Goal: Task Accomplishment & Management: Manage account settings

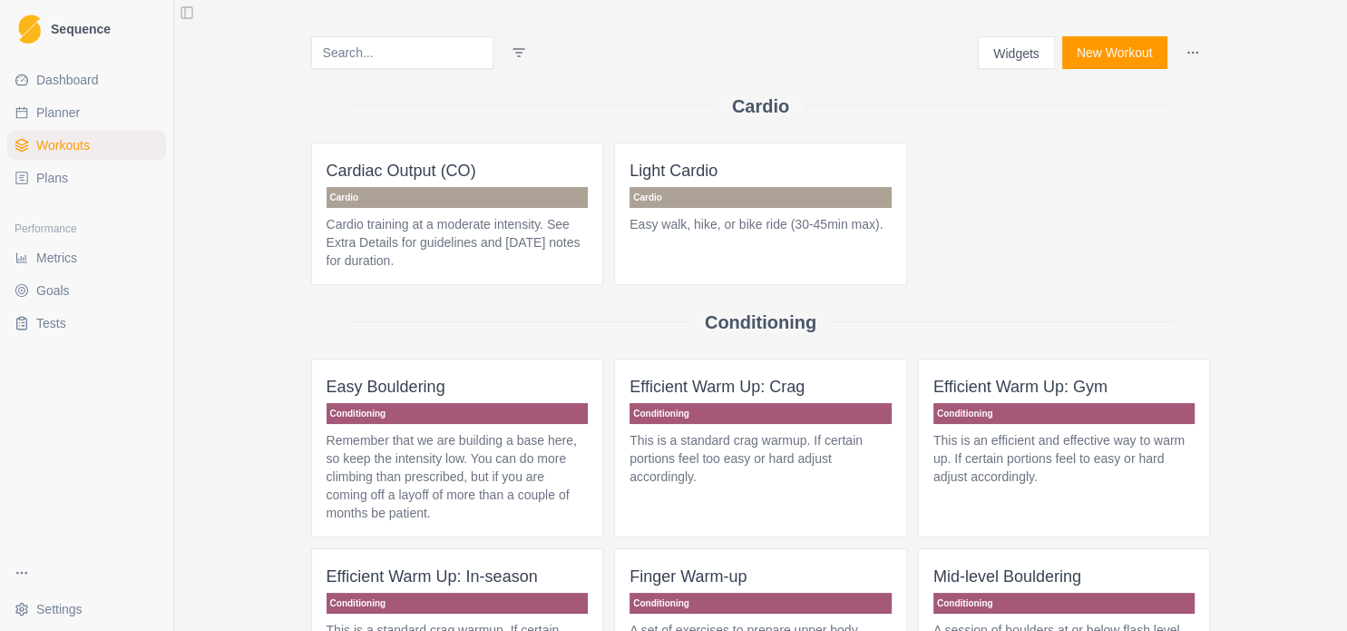
click at [85, 111] on link "Planner" at bounding box center [86, 112] width 159 height 29
select select "month"
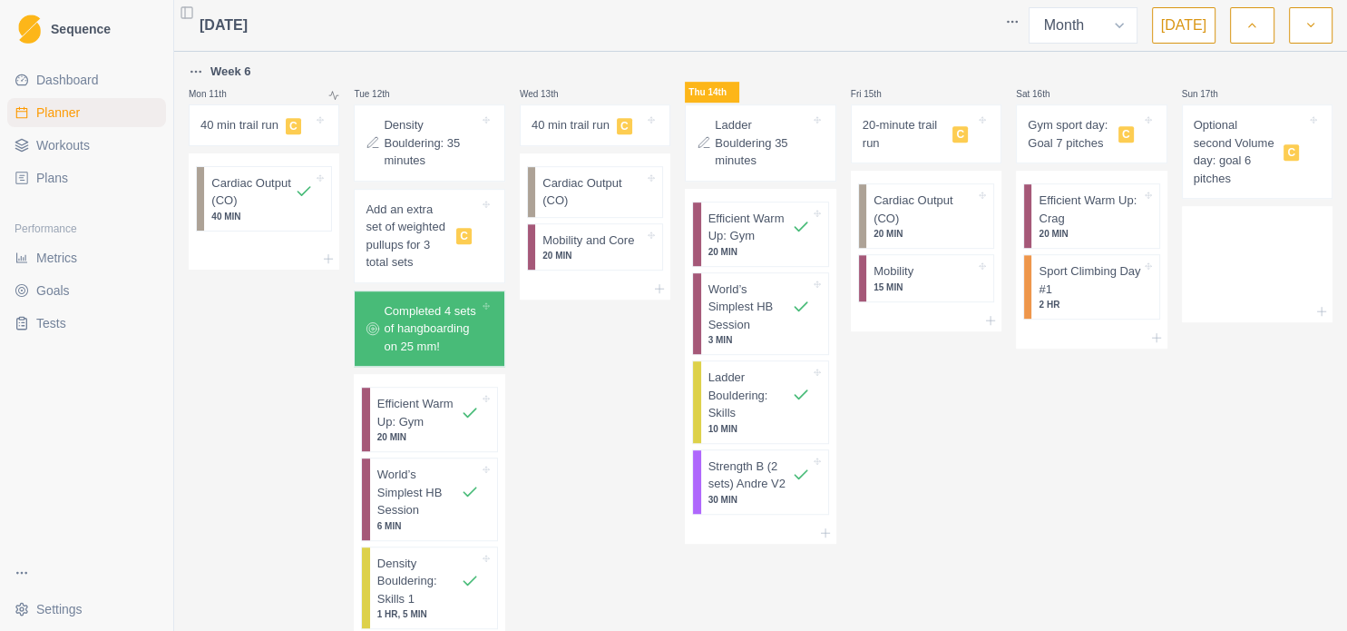
scroll to position [980, 0]
click at [612, 202] on p "Cardiac Output (CO)" at bounding box center [594, 190] width 102 height 35
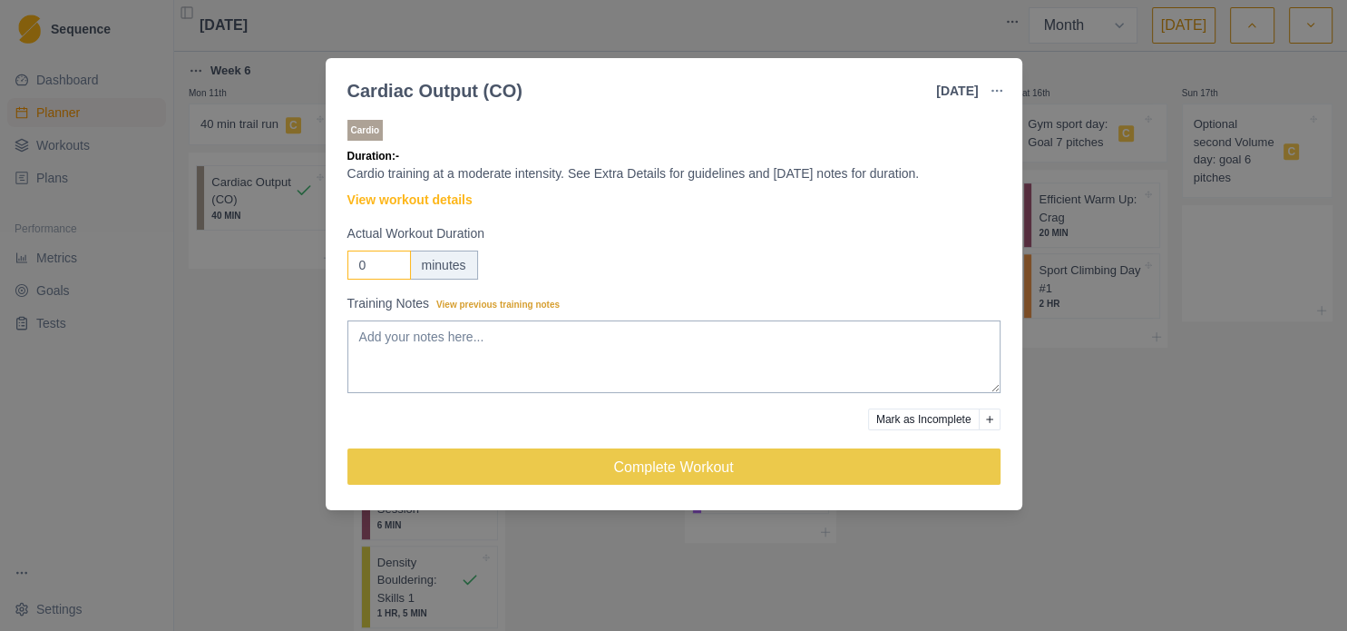
click at [358, 264] on input "0" at bounding box center [380, 264] width 64 height 29
click at [1221, 439] on div "Cardiac Output (CO) [DATE] Link To Goal View Workout Metrics Edit Original Work…" at bounding box center [673, 315] width 1347 height 631
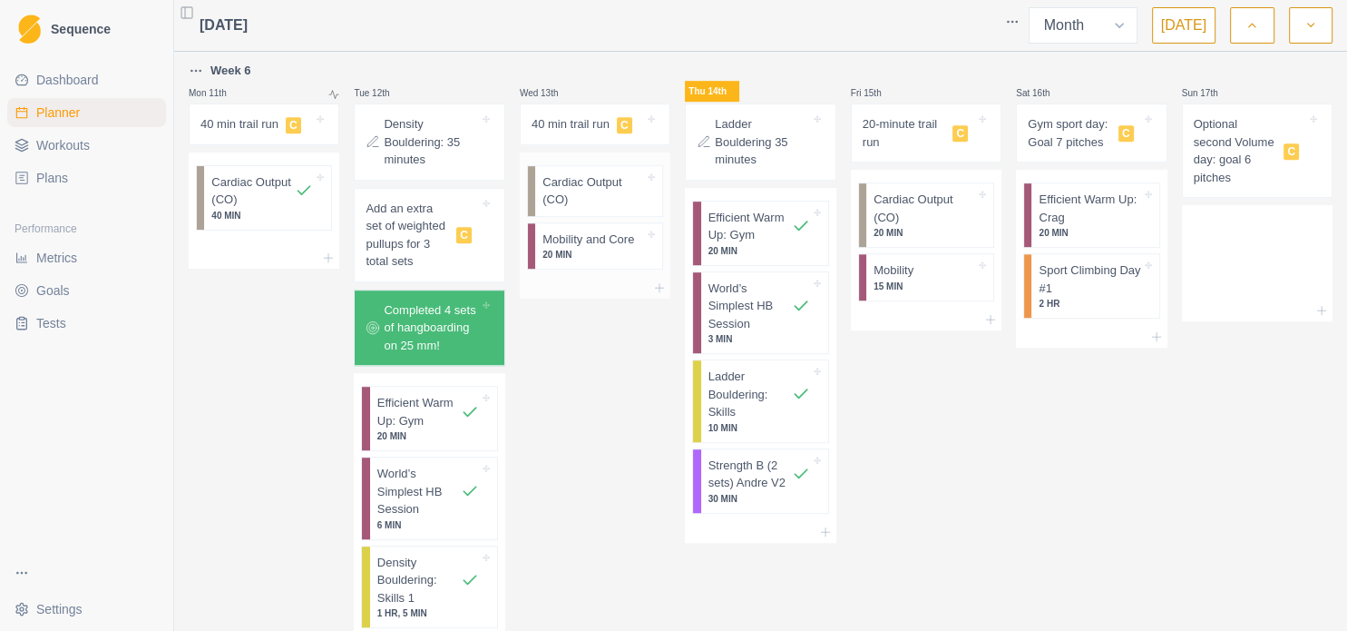
click at [574, 204] on p "Cardiac Output (CO)" at bounding box center [594, 190] width 102 height 35
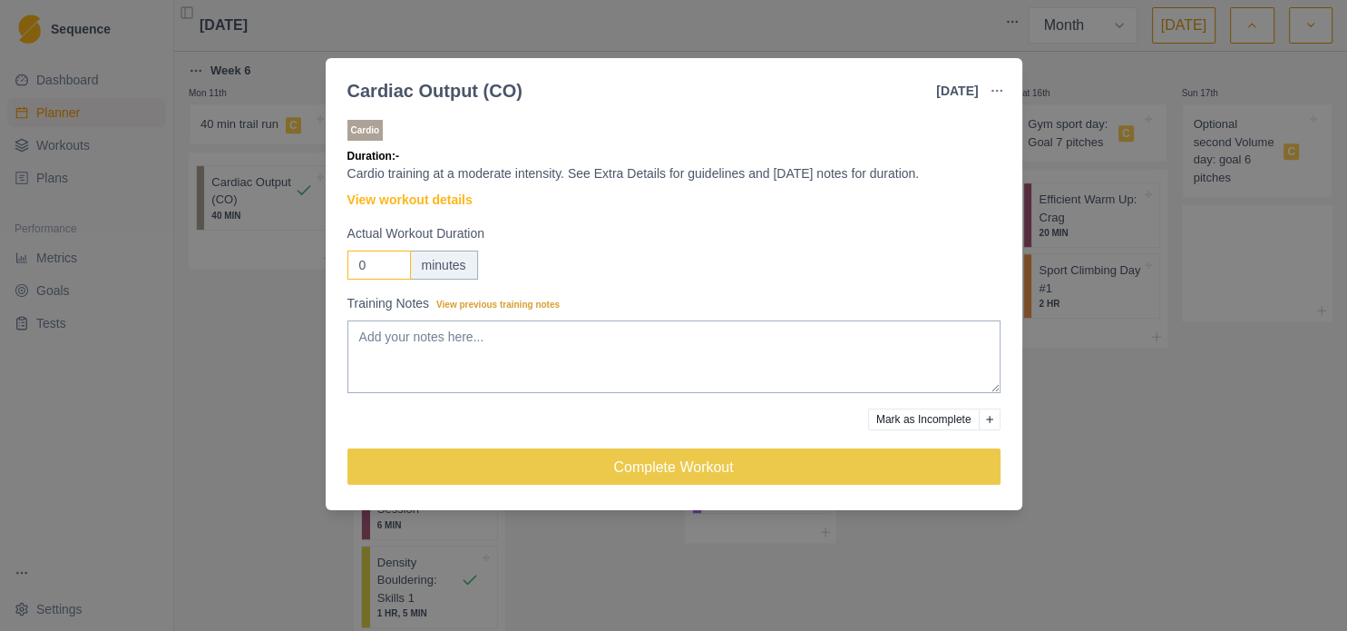
click at [359, 261] on input "0" at bounding box center [380, 264] width 64 height 29
click at [361, 263] on input "0" at bounding box center [380, 264] width 64 height 29
type input "45"
click at [411, 345] on textarea "Training Notes View previous training notes" at bounding box center [674, 356] width 653 height 73
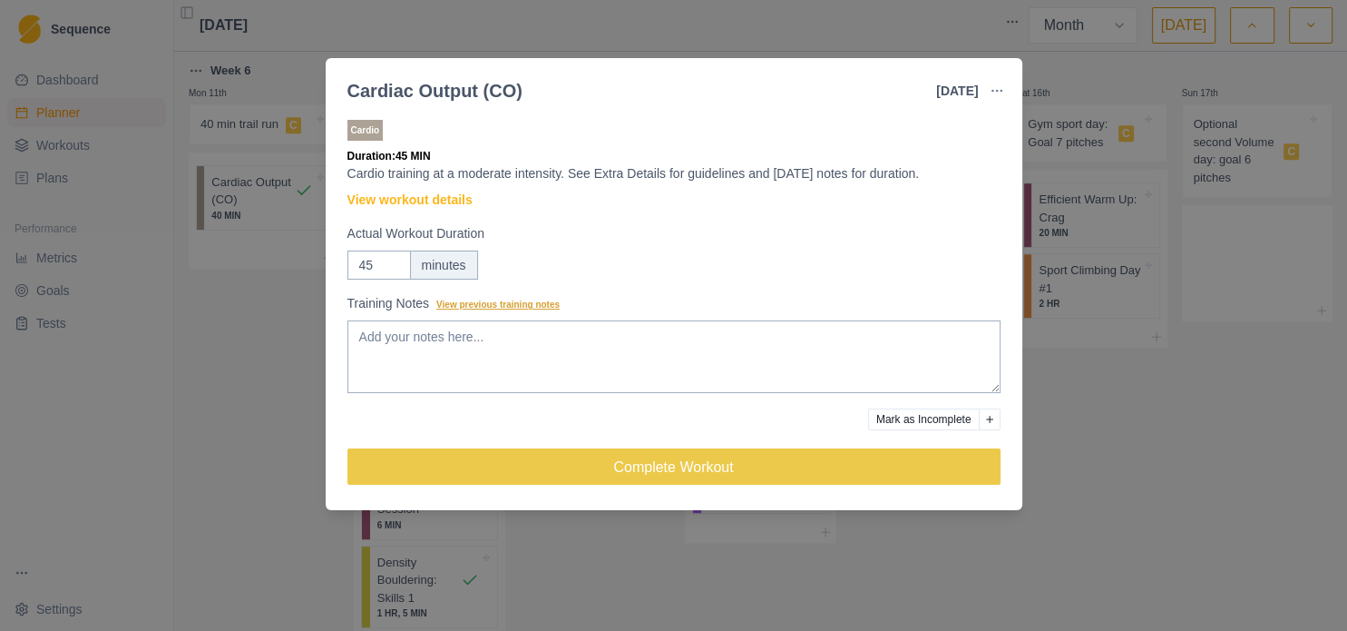
click at [531, 309] on span "View previous training notes" at bounding box center [497, 304] width 123 height 10
click at [531, 320] on textarea "Training Notes View previous training notes" at bounding box center [674, 356] width 653 height 73
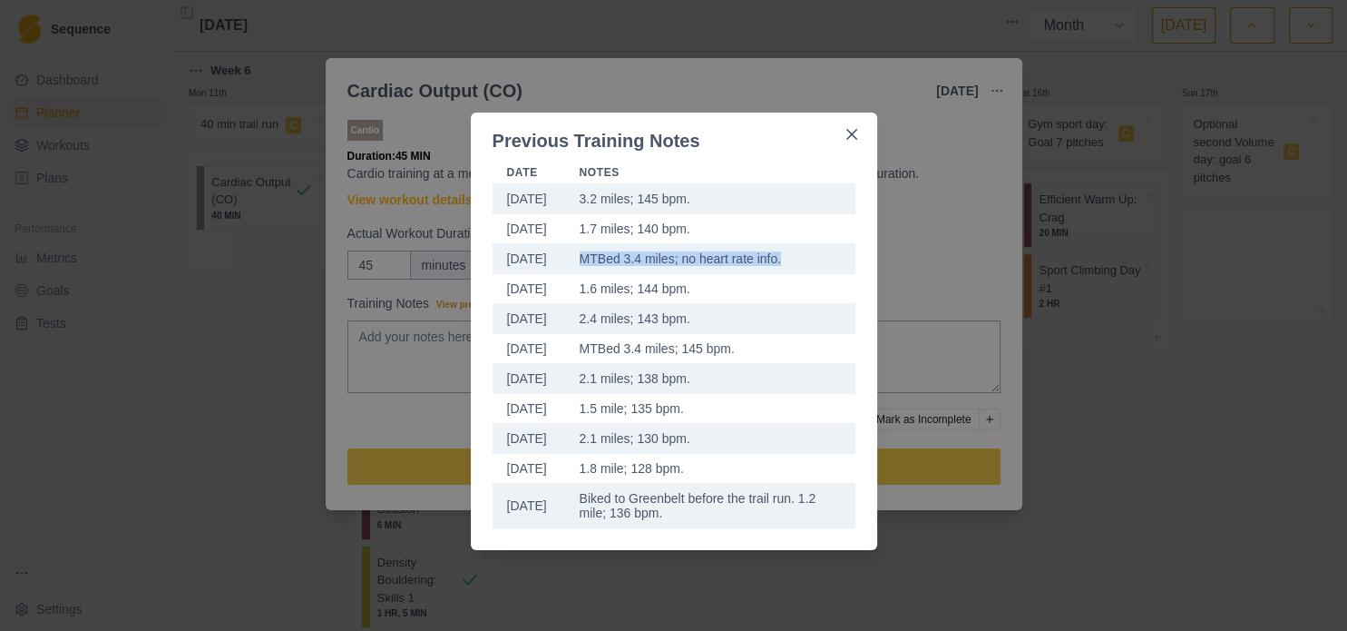
drag, startPoint x: 581, startPoint y: 258, endPoint x: 782, endPoint y: 264, distance: 201.5
click at [782, 264] on td "MTBed 3.4 miles; no heart rate info." at bounding box center [710, 259] width 290 height 30
copy td "MTBed 3.4 miles; no heart rate info."
click at [985, 586] on div "Previous Training Notes Date Notes [DATE] 3.2 miles; 145 bpm. [DATE] 1.7 miles;…" at bounding box center [673, 315] width 1347 height 631
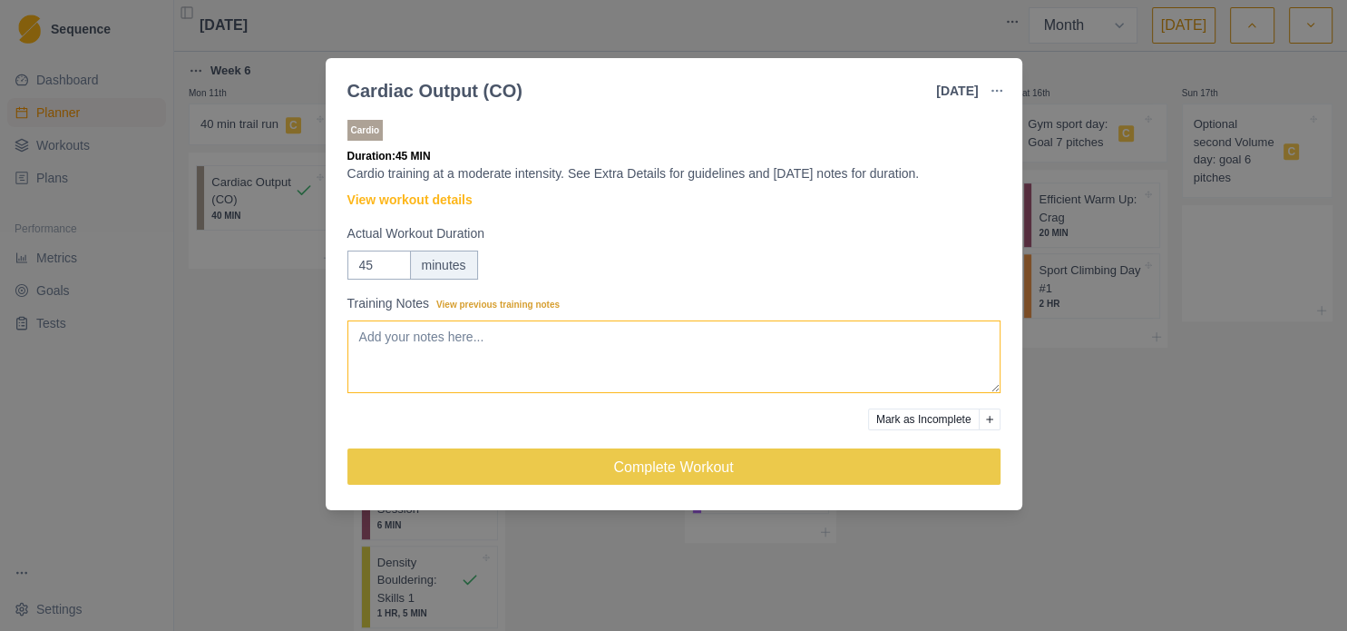
click at [544, 349] on textarea "Training Notes View previous training notes" at bounding box center [674, 356] width 653 height 73
paste textarea "MTBed 3.4 miles; no heart rate info."
drag, startPoint x: 418, startPoint y: 338, endPoint x: 403, endPoint y: 338, distance: 15.4
click at [403, 338] on textarea "MTBed 3.4 miles; no heart rate info." at bounding box center [674, 356] width 653 height 73
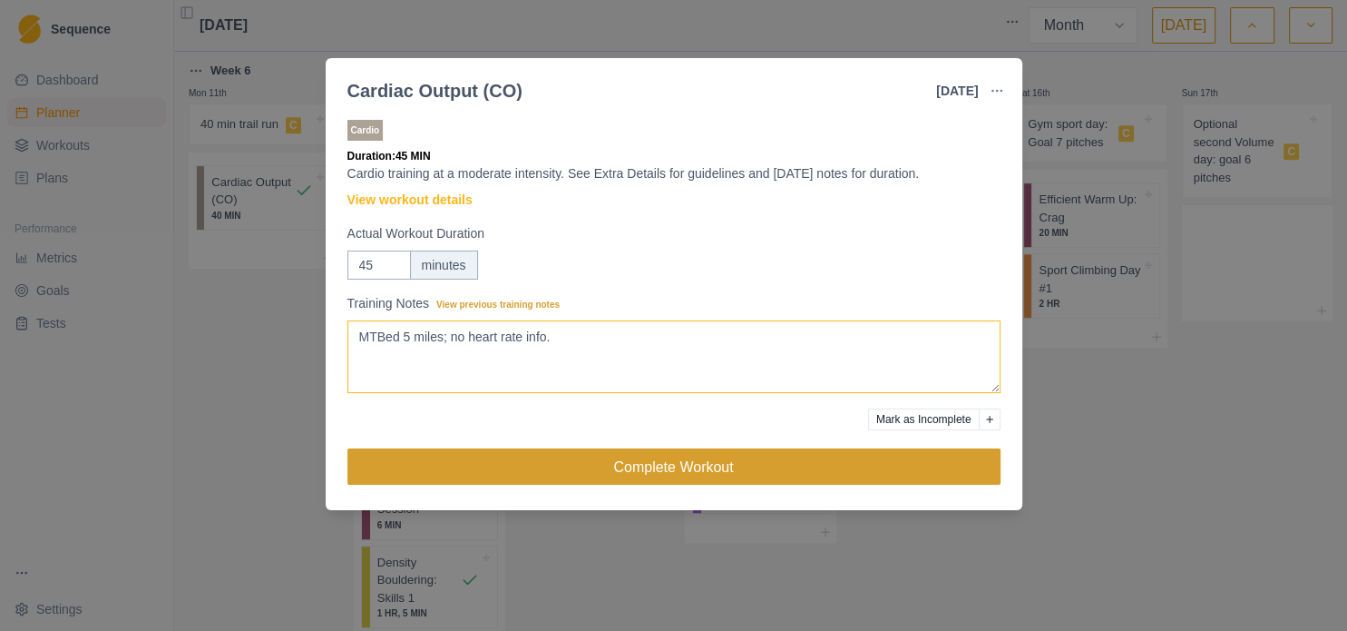
type textarea "MTBed 5 miles; no heart rate info."
click at [700, 465] on button "Complete Workout" at bounding box center [674, 466] width 653 height 36
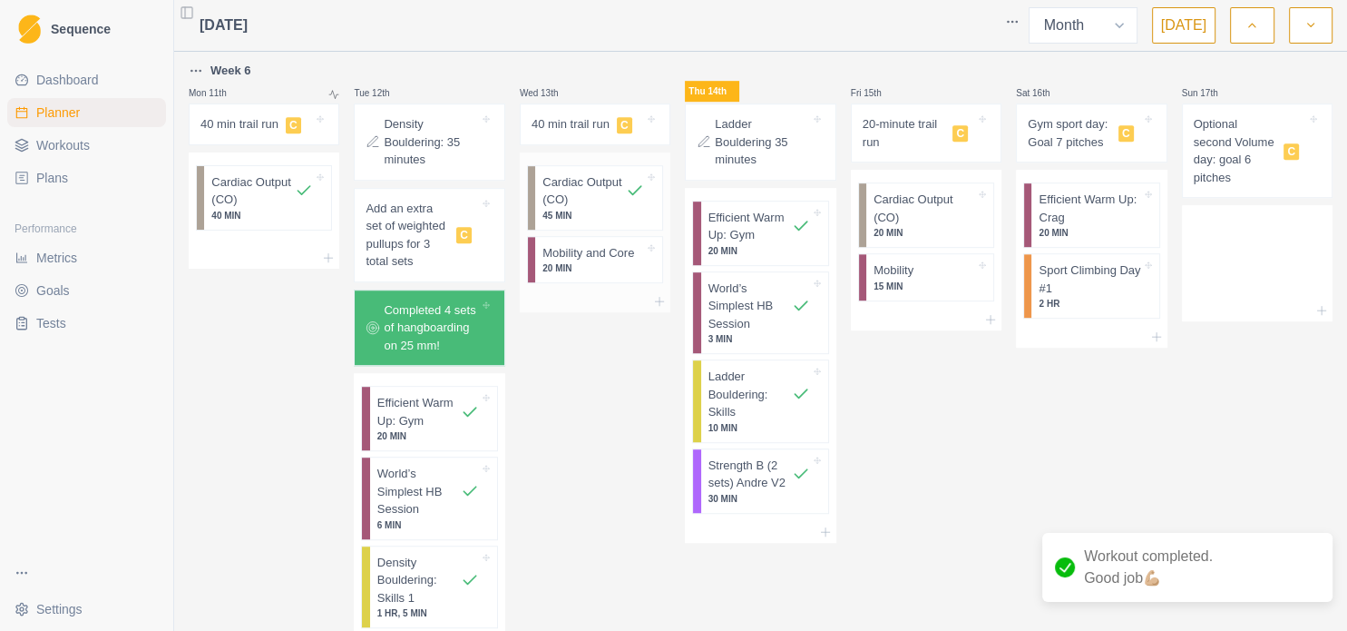
click at [615, 265] on p "20 MIN" at bounding box center [594, 268] width 102 height 14
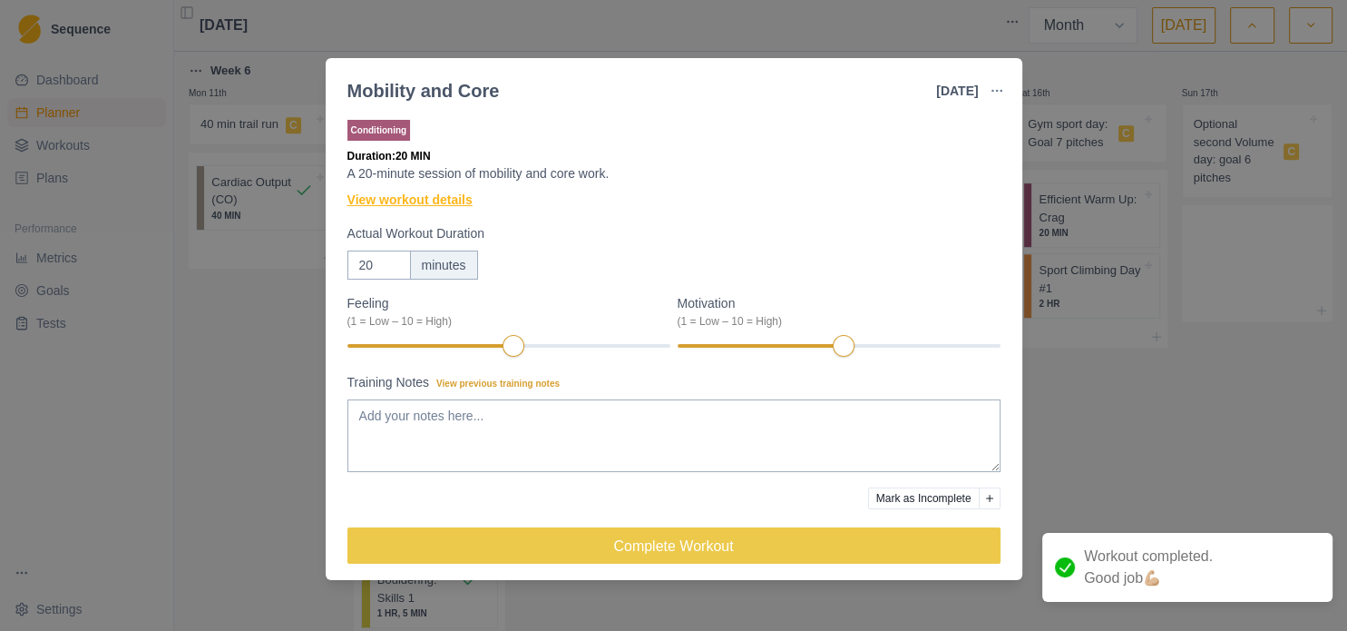
click at [429, 203] on link "View workout details" at bounding box center [410, 200] width 125 height 19
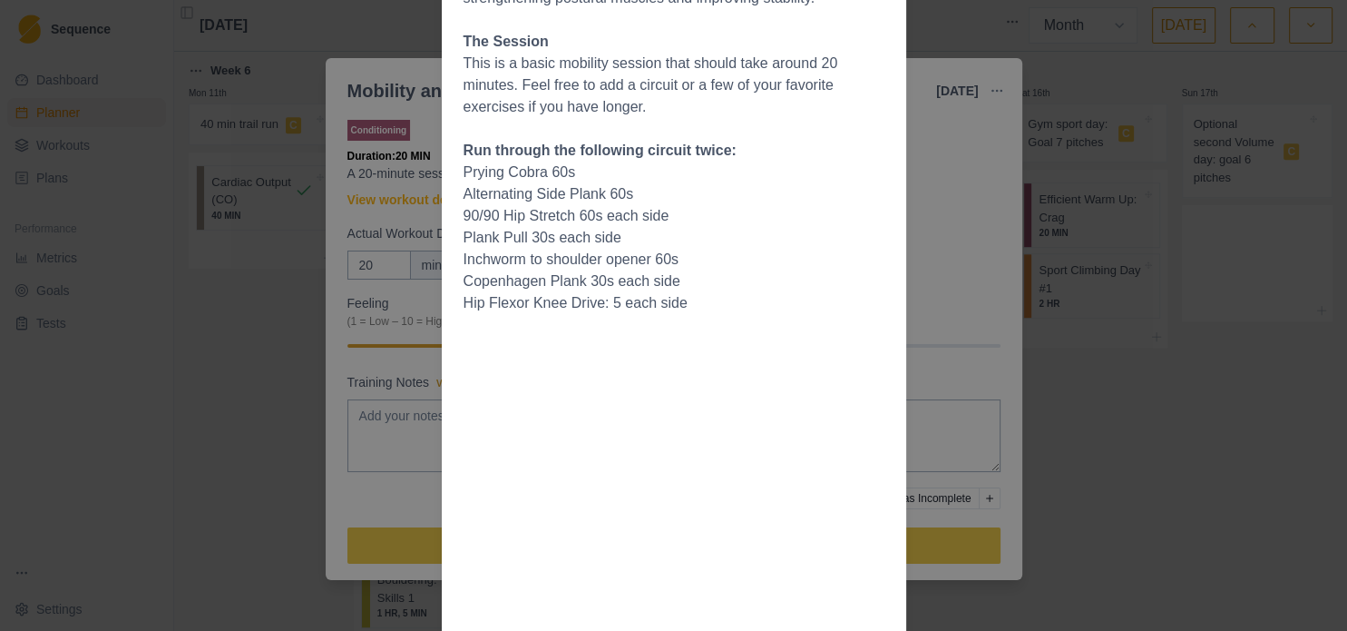
scroll to position [0, 0]
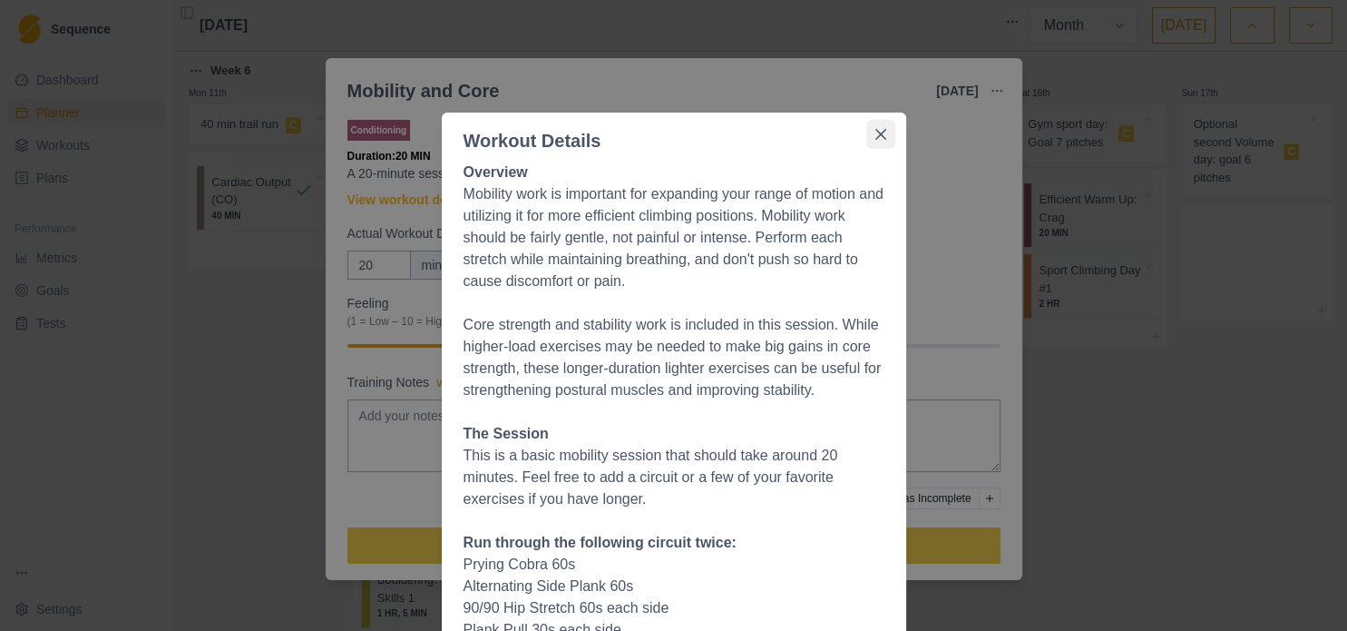
click at [877, 138] on icon "Close" at bounding box center [880, 134] width 11 height 11
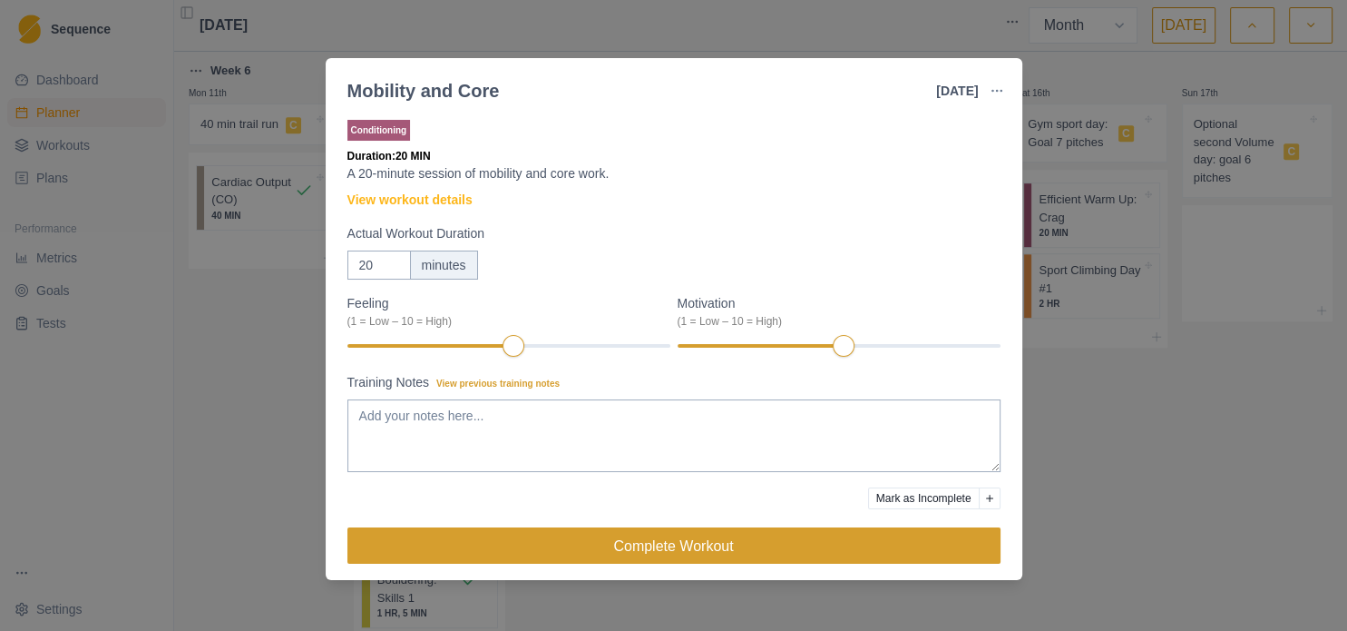
click at [695, 556] on button "Complete Workout" at bounding box center [674, 545] width 653 height 36
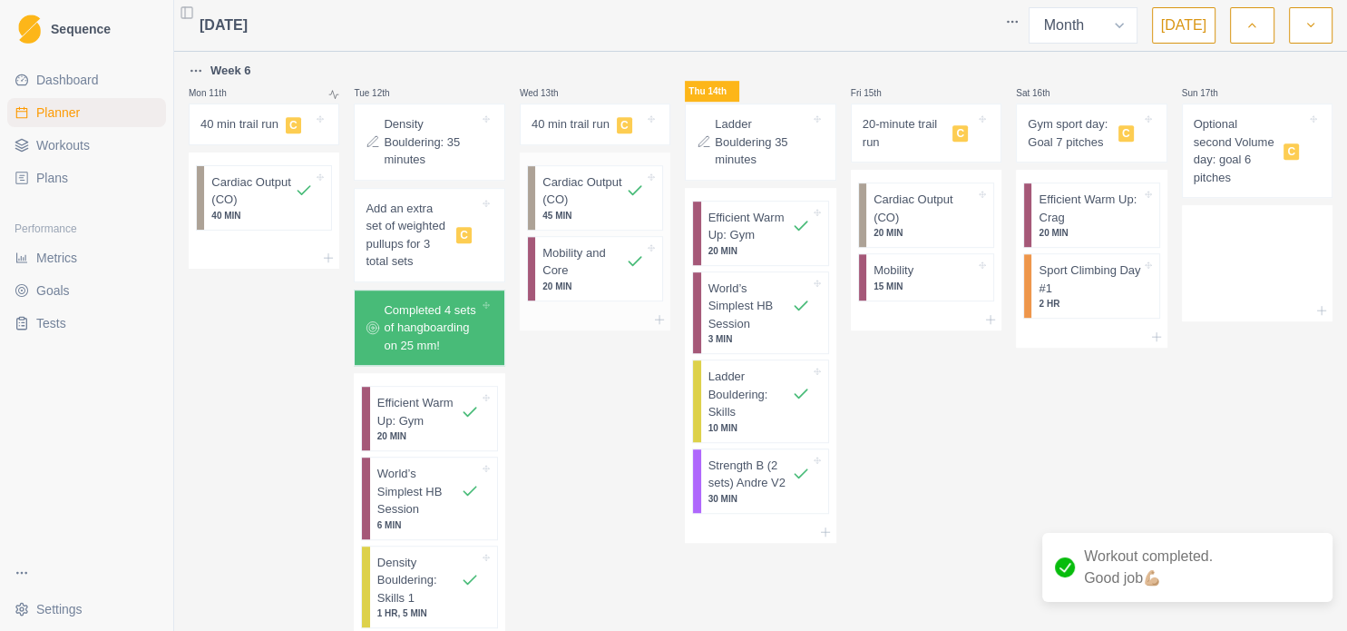
click at [599, 260] on p "Mobility and Core" at bounding box center [584, 261] width 83 height 35
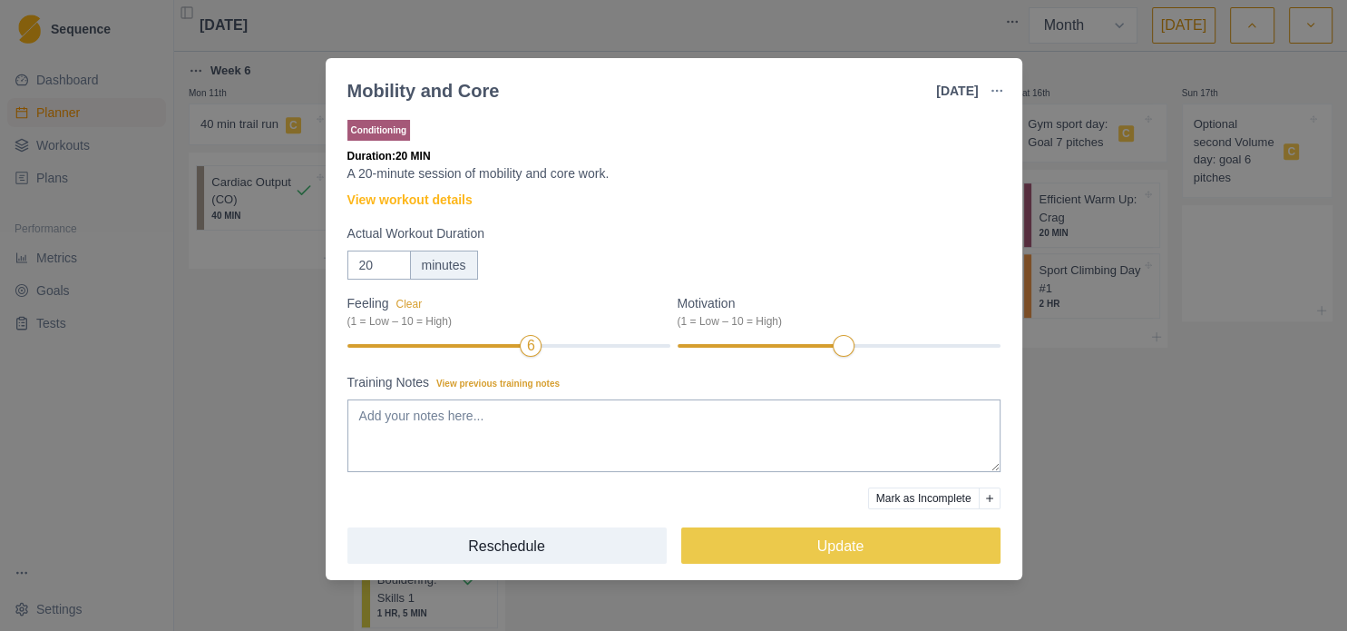
click at [514, 347] on div "Feeling Clear (1 = Low – 10 = High) 6 Motivation (1 = Low – 10 = High)" at bounding box center [674, 326] width 653 height 64
click at [539, 347] on div "6" at bounding box center [530, 345] width 25 height 25
click at [870, 350] on div "Feeling Clear (1 = Low – 10 = High) 6 Motivation (1 = Low – 10 = High)" at bounding box center [674, 326] width 653 height 64
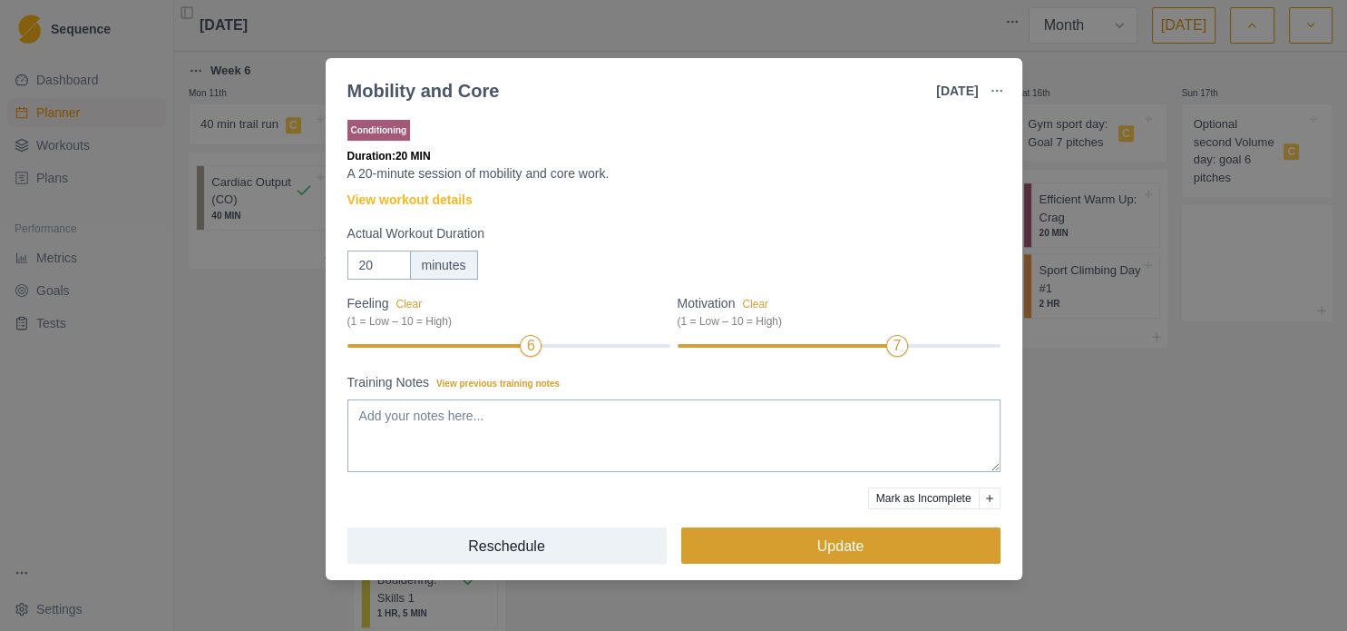
click at [867, 543] on button "Update" at bounding box center [840, 545] width 319 height 36
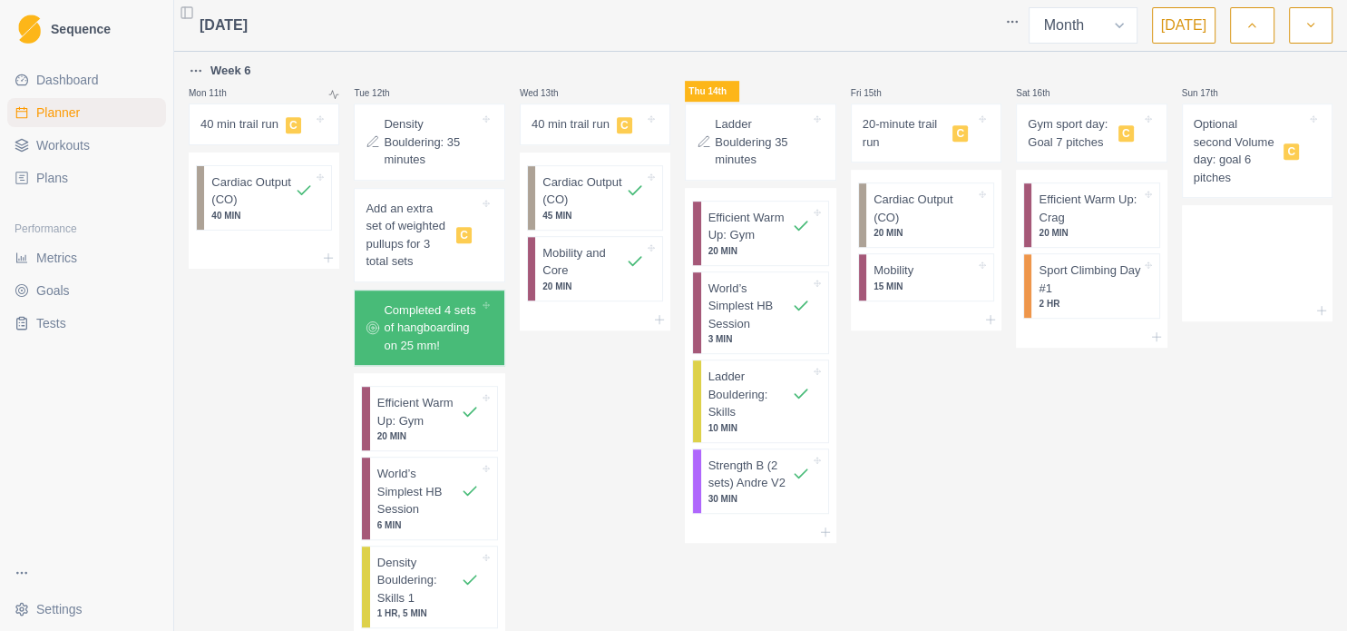
click at [73, 267] on span "Metrics" at bounding box center [56, 258] width 41 height 18
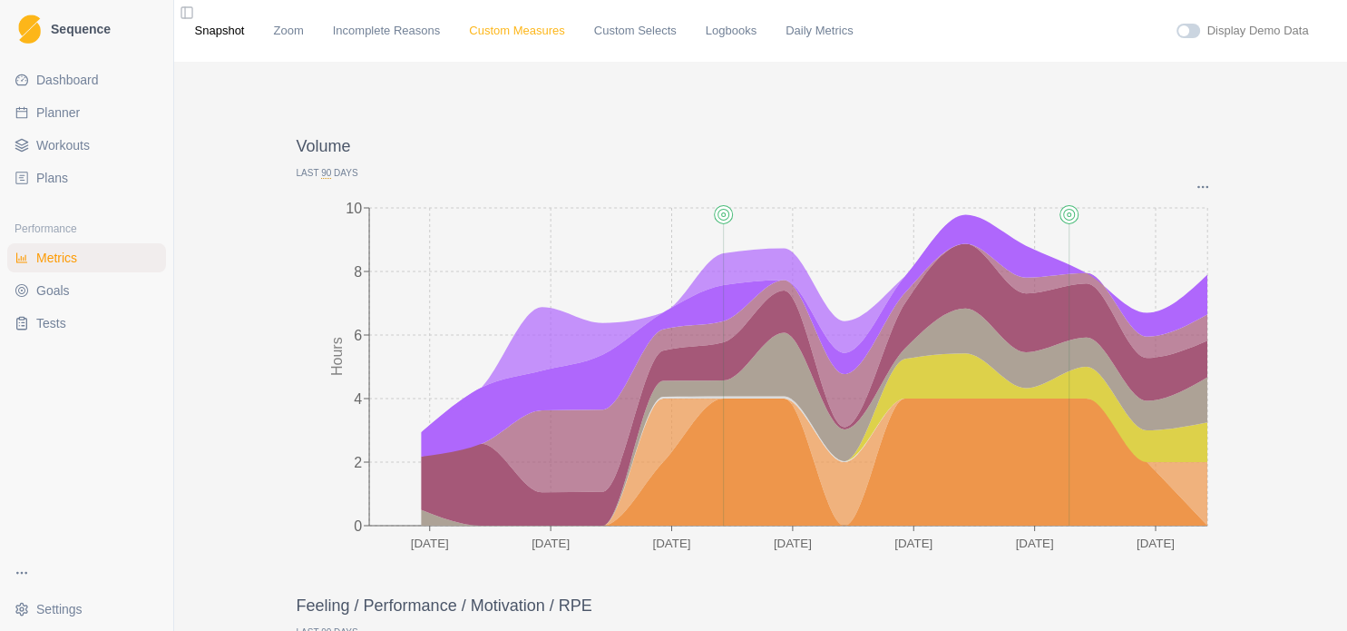
click at [490, 31] on link "Custom Measures" at bounding box center [516, 31] width 95 height 18
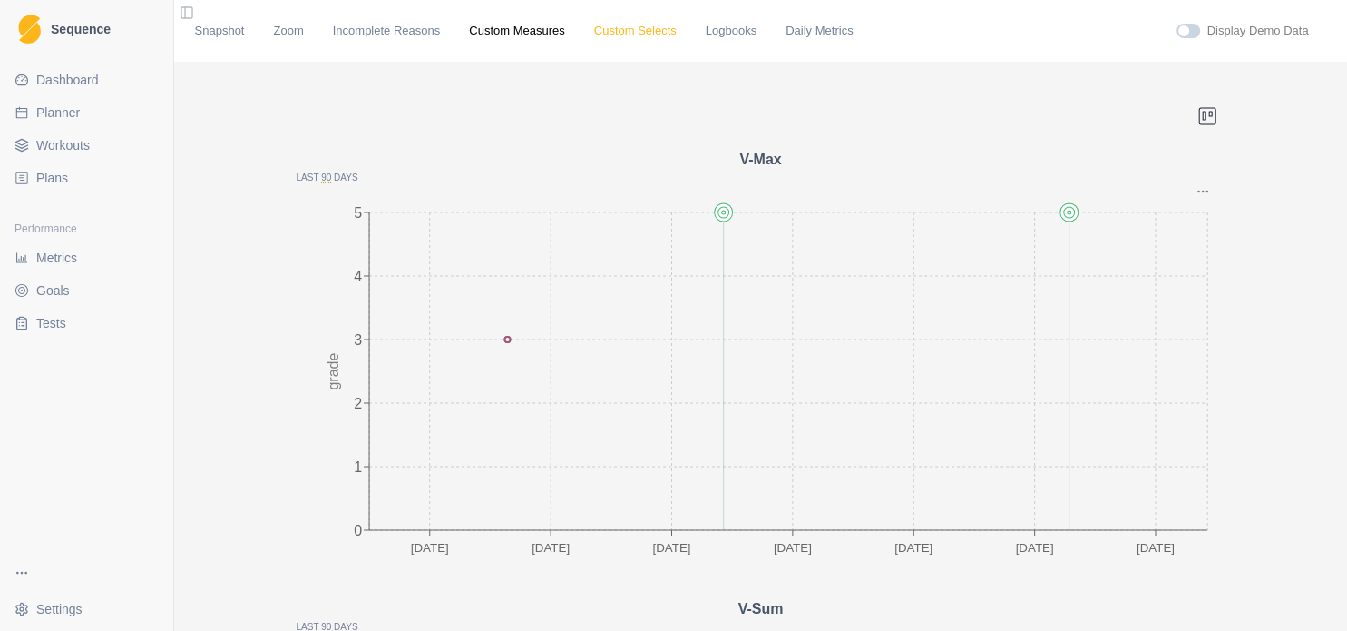
click at [599, 37] on link "Custom Selects" at bounding box center [635, 31] width 83 height 18
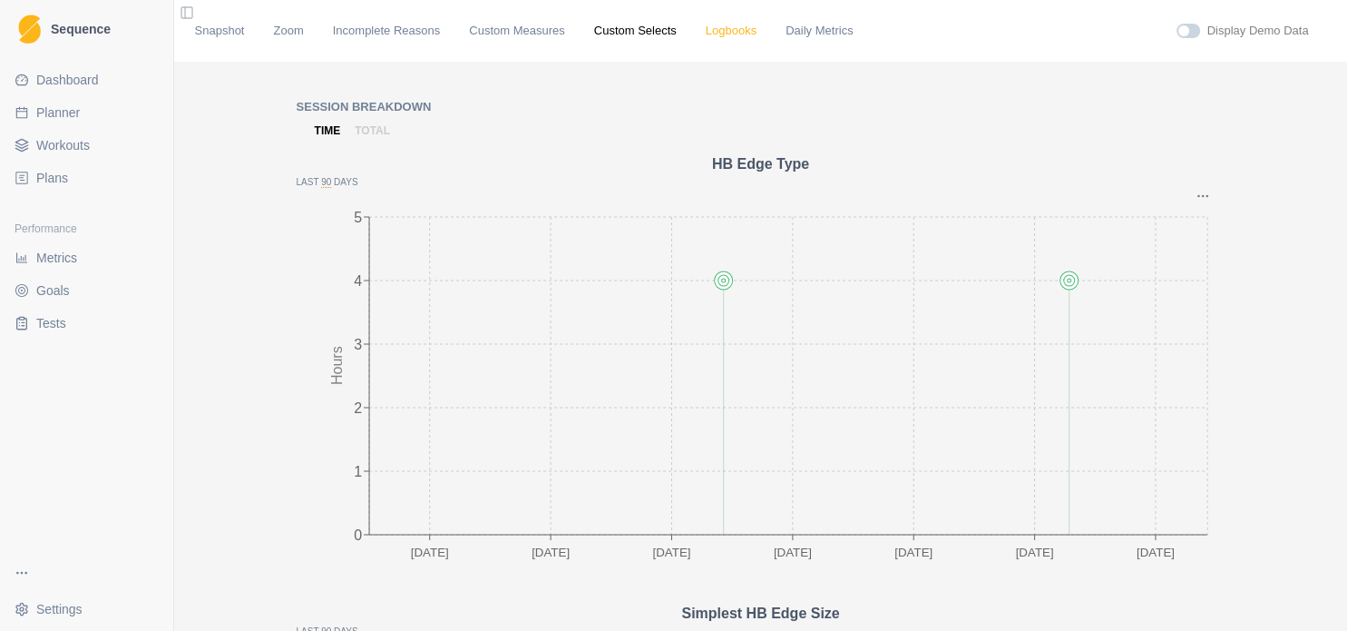
click at [706, 37] on link "Logbooks" at bounding box center [731, 31] width 51 height 18
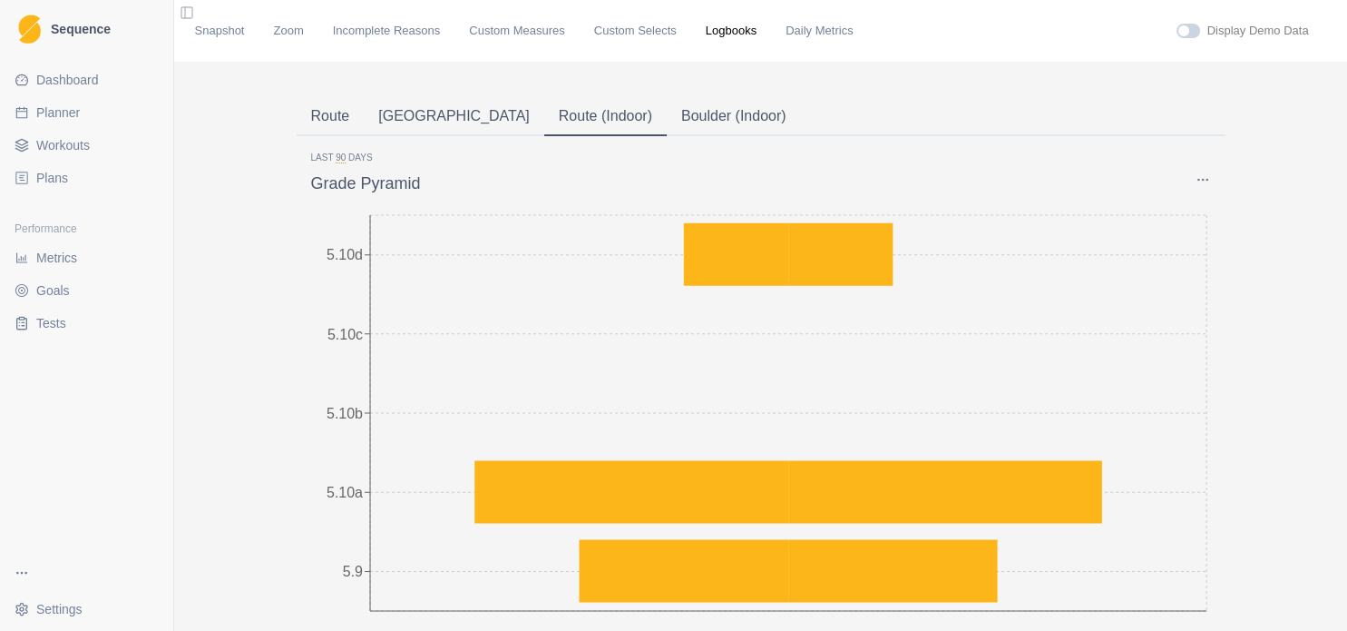
click at [612, 40] on div "Snapshot Zoom Incomplete Reasons Custom Measures Custom Selects Logbooks Daily …" at bounding box center [761, 31] width 1161 height 62
click at [615, 34] on link "Custom Selects" at bounding box center [635, 31] width 83 height 18
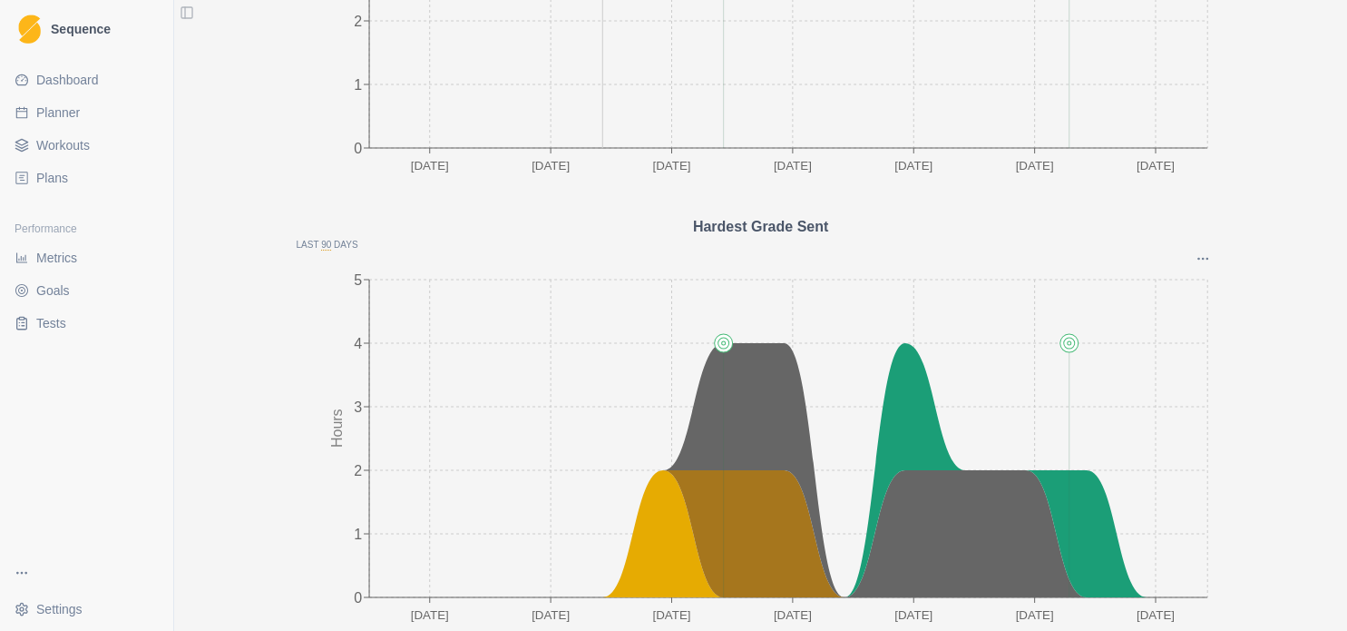
scroll to position [1372, 0]
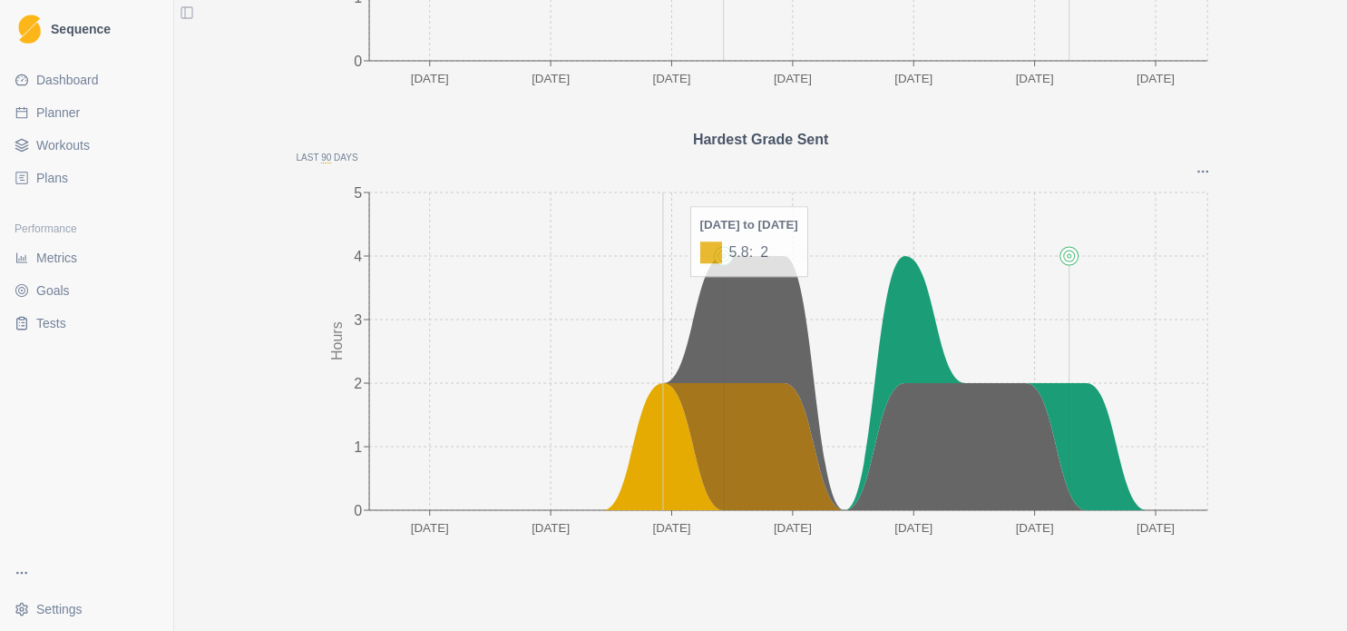
click at [648, 398] on icon at bounding box center [814, 446] width 787 height 127
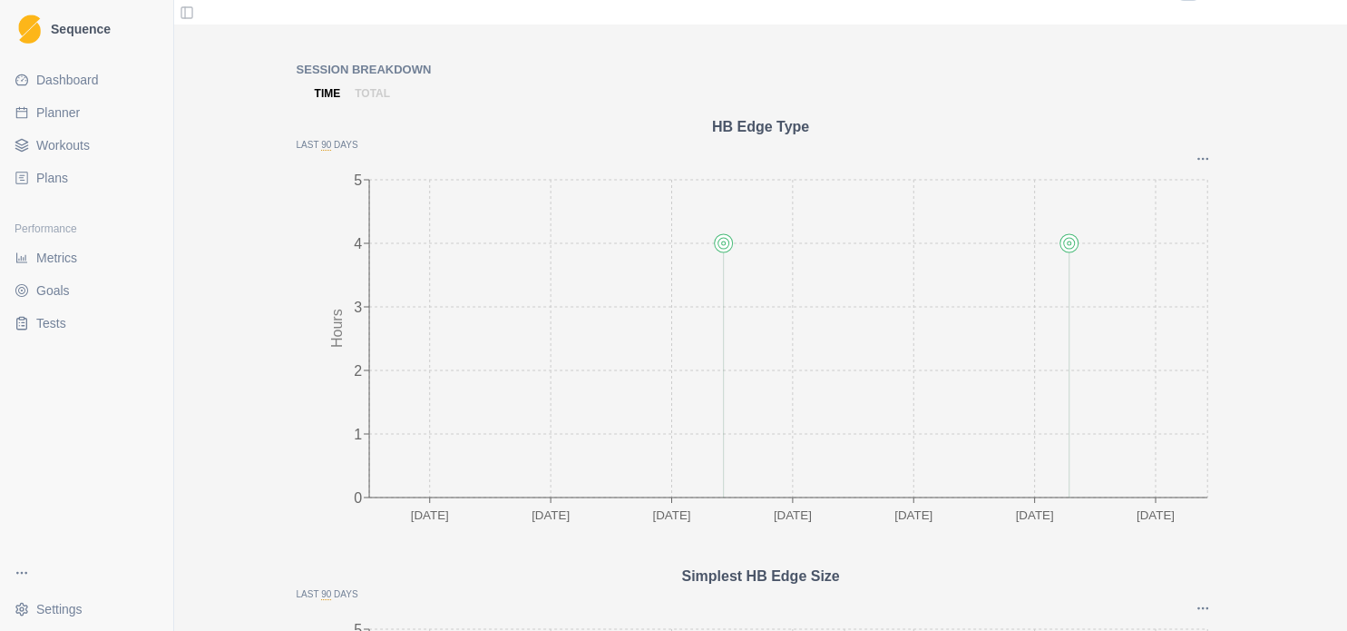
scroll to position [0, 0]
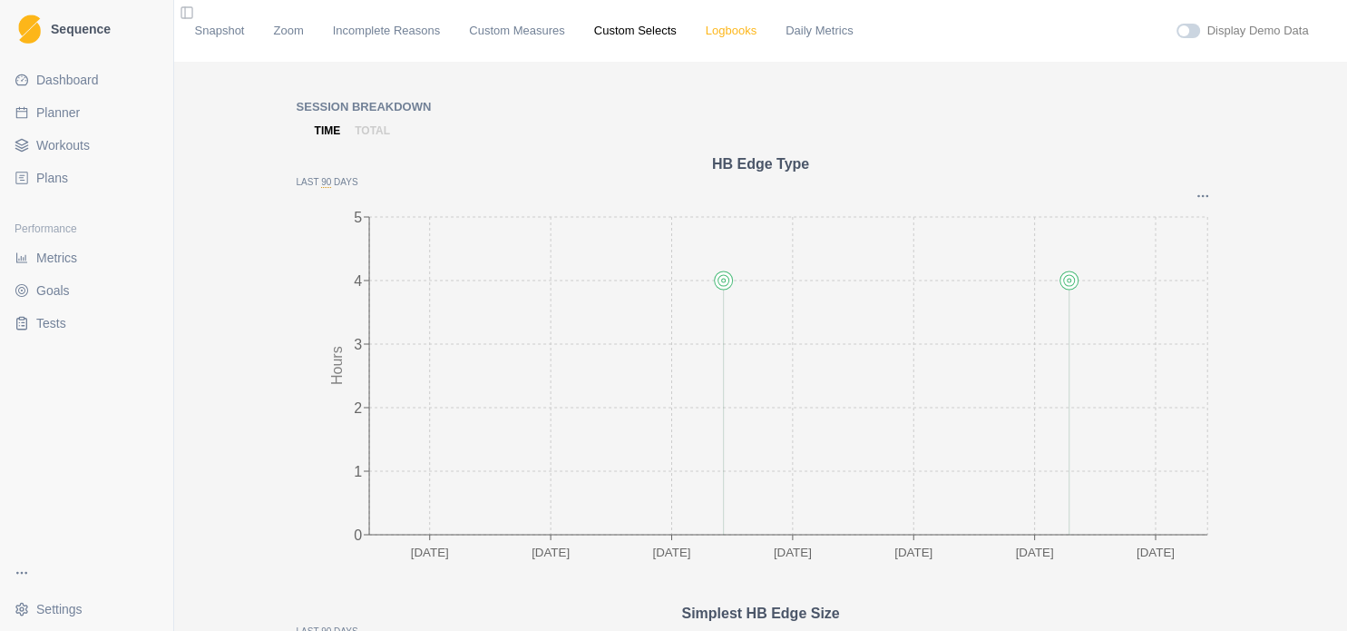
click at [706, 33] on link "Logbooks" at bounding box center [731, 31] width 51 height 18
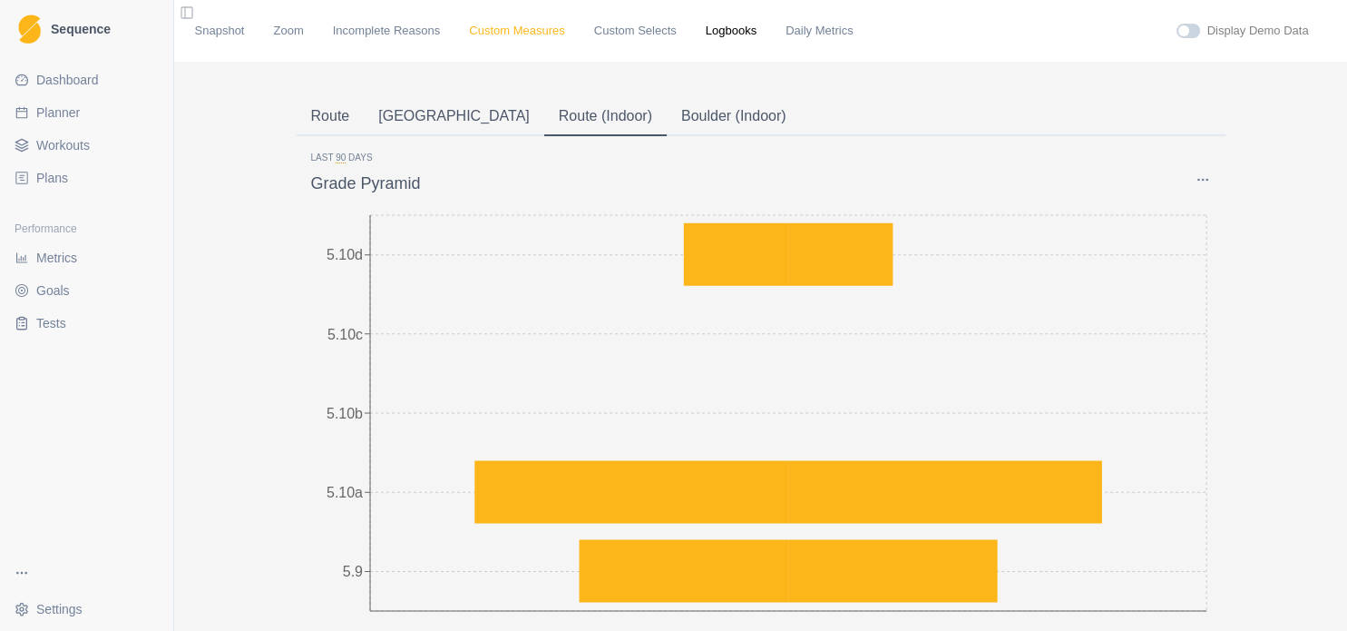
click at [479, 30] on link "Custom Measures" at bounding box center [516, 31] width 95 height 18
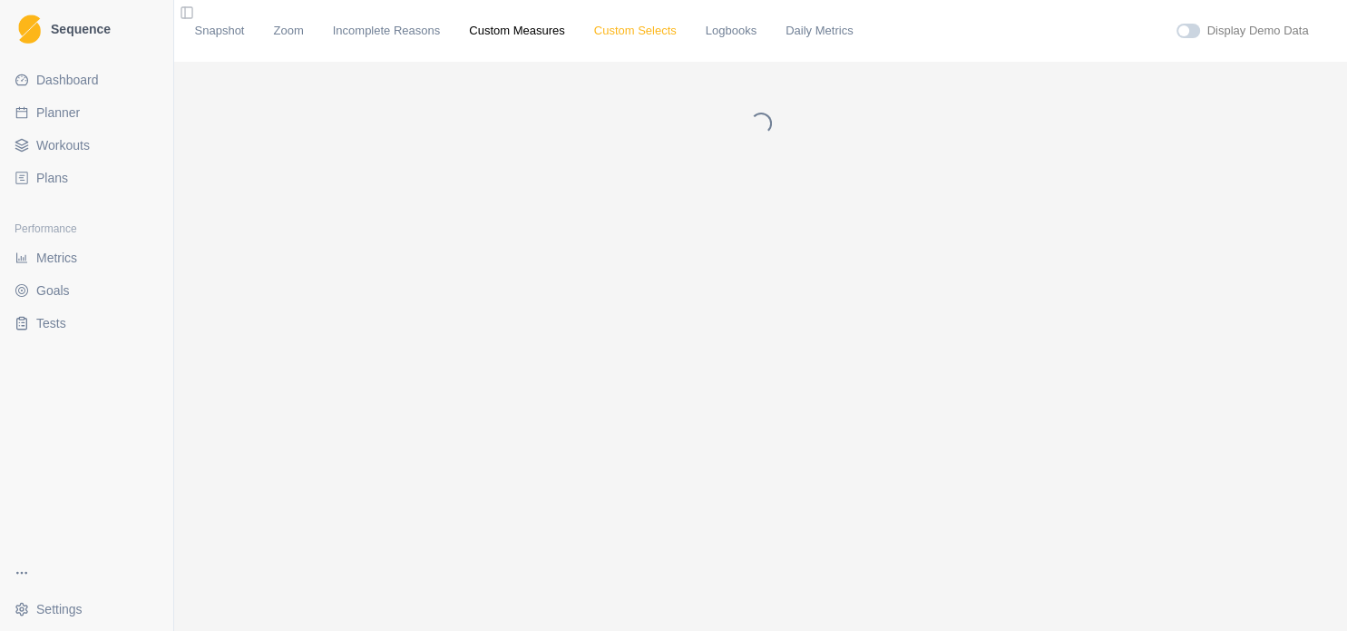
click at [596, 31] on link "Custom Selects" at bounding box center [635, 31] width 83 height 18
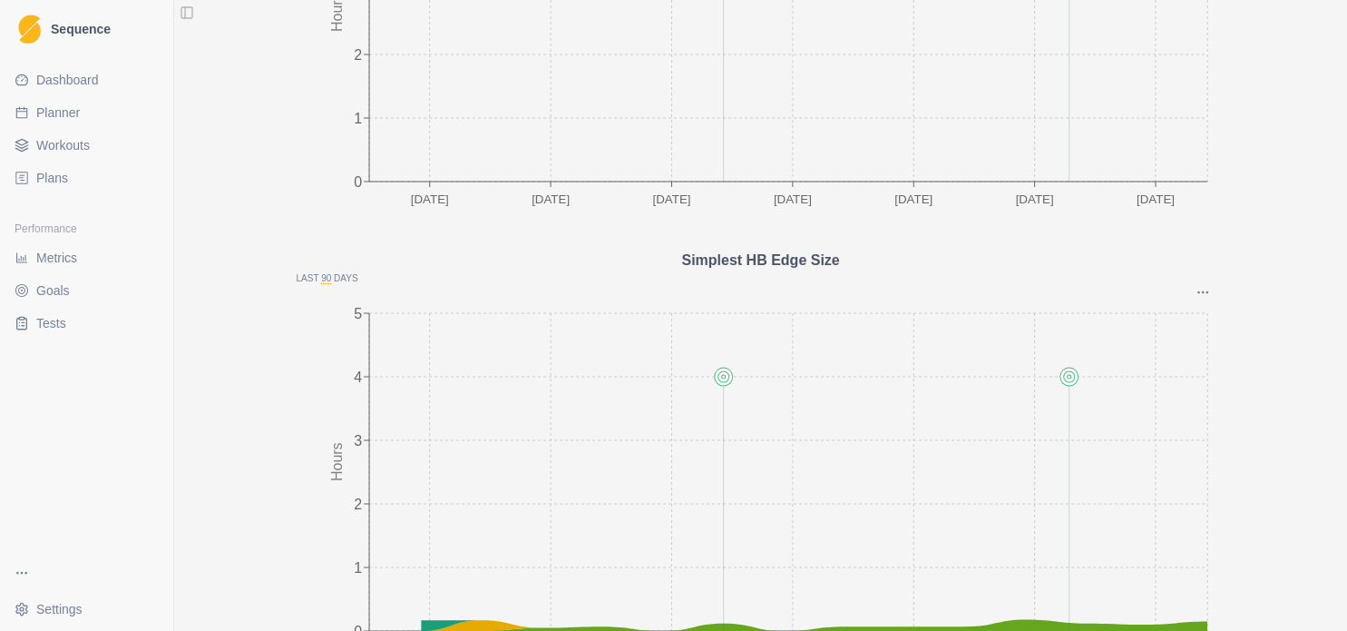
scroll to position [324, 0]
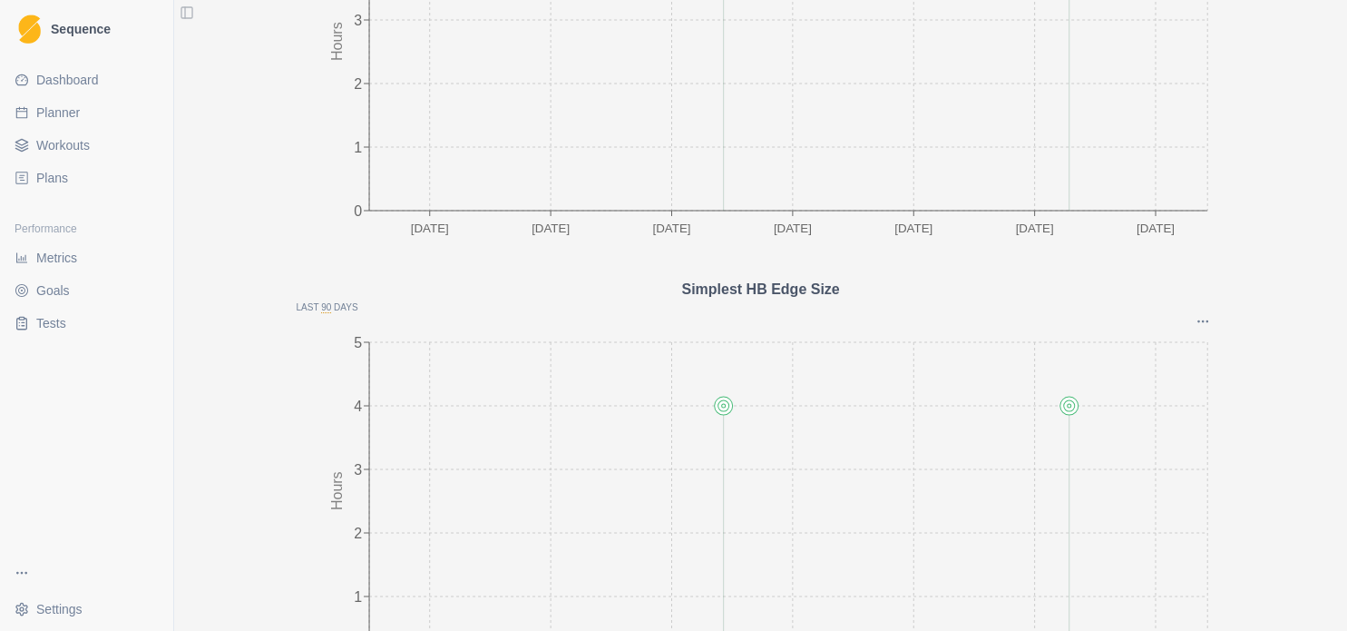
click at [43, 114] on span "Planner" at bounding box center [58, 112] width 44 height 18
select select "month"
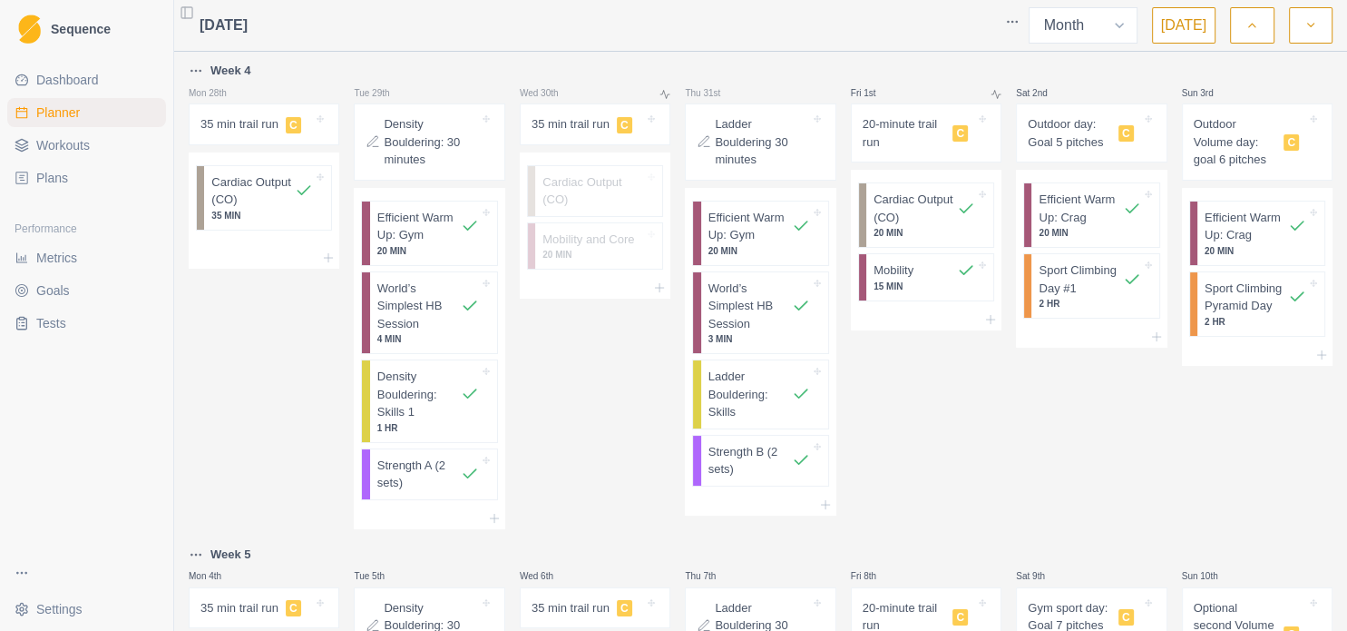
click at [1249, 34] on button "button" at bounding box center [1252, 25] width 44 height 36
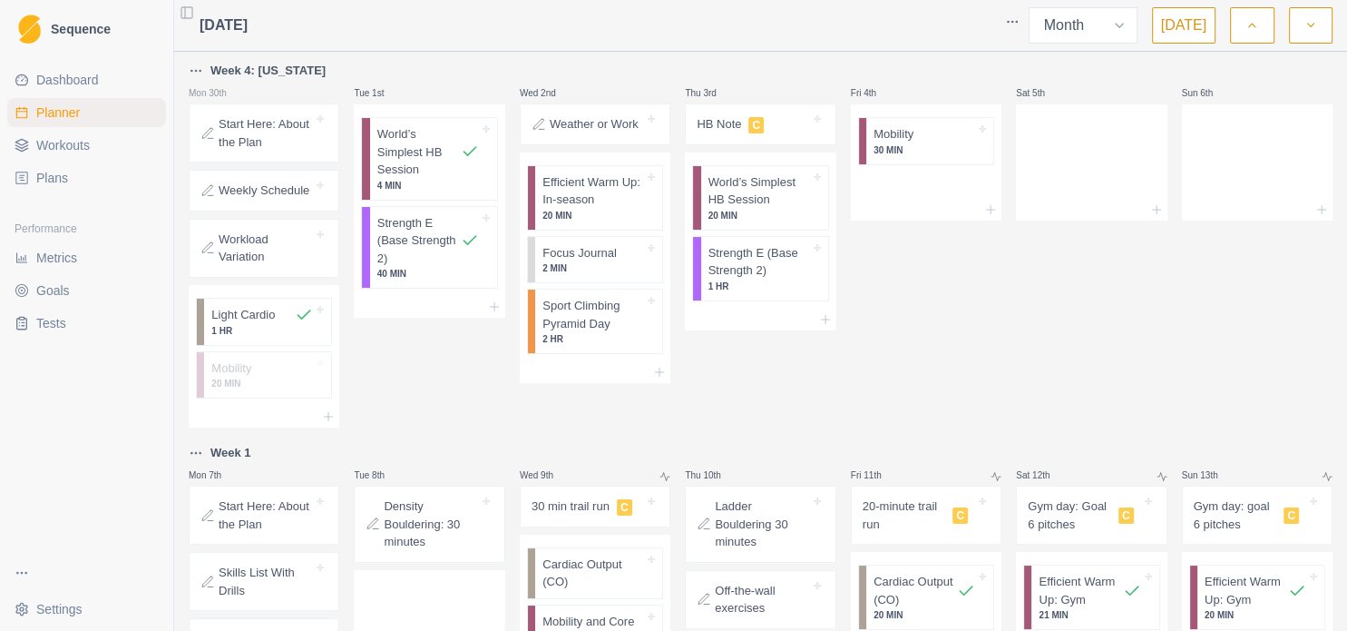
click at [1247, 35] on button "button" at bounding box center [1252, 25] width 44 height 36
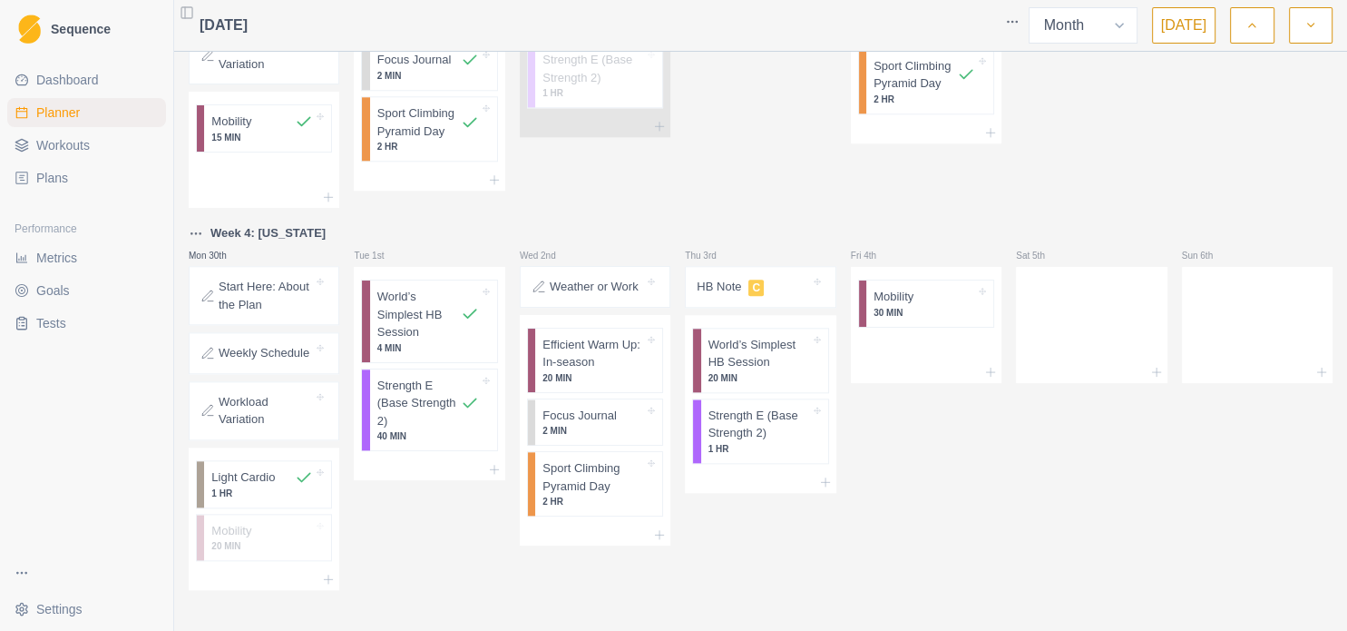
scroll to position [1825, 0]
click at [1308, 36] on button "button" at bounding box center [1311, 25] width 44 height 36
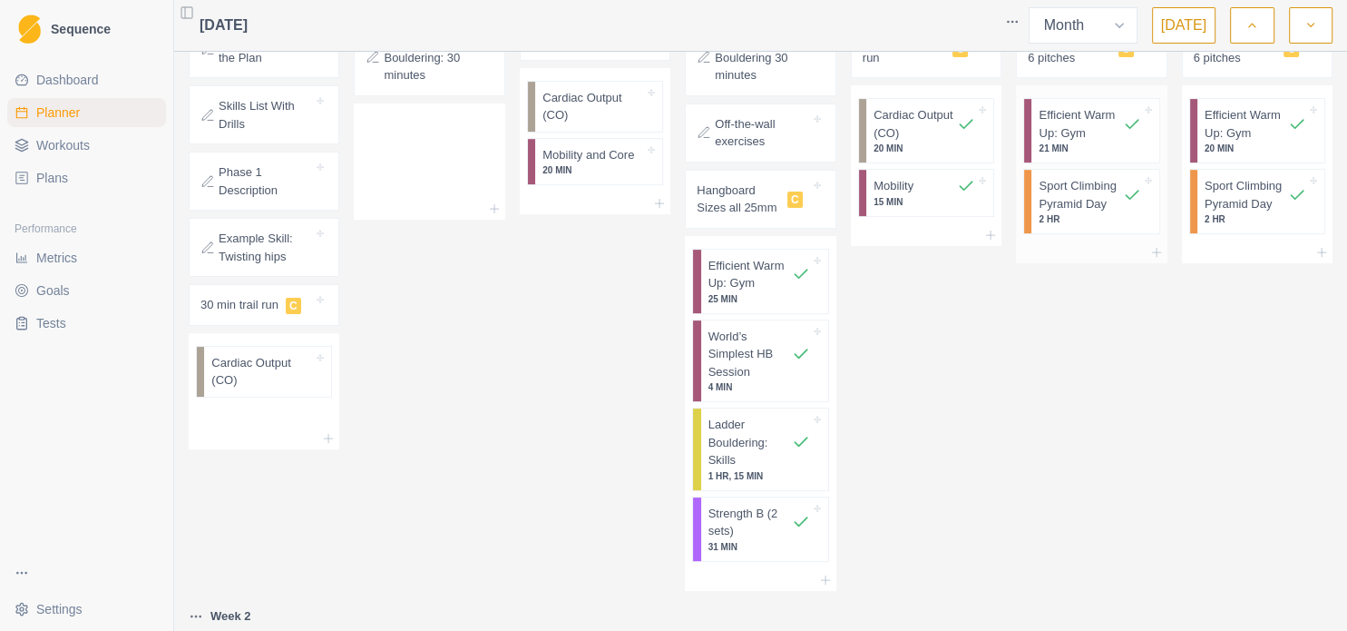
scroll to position [392, 0]
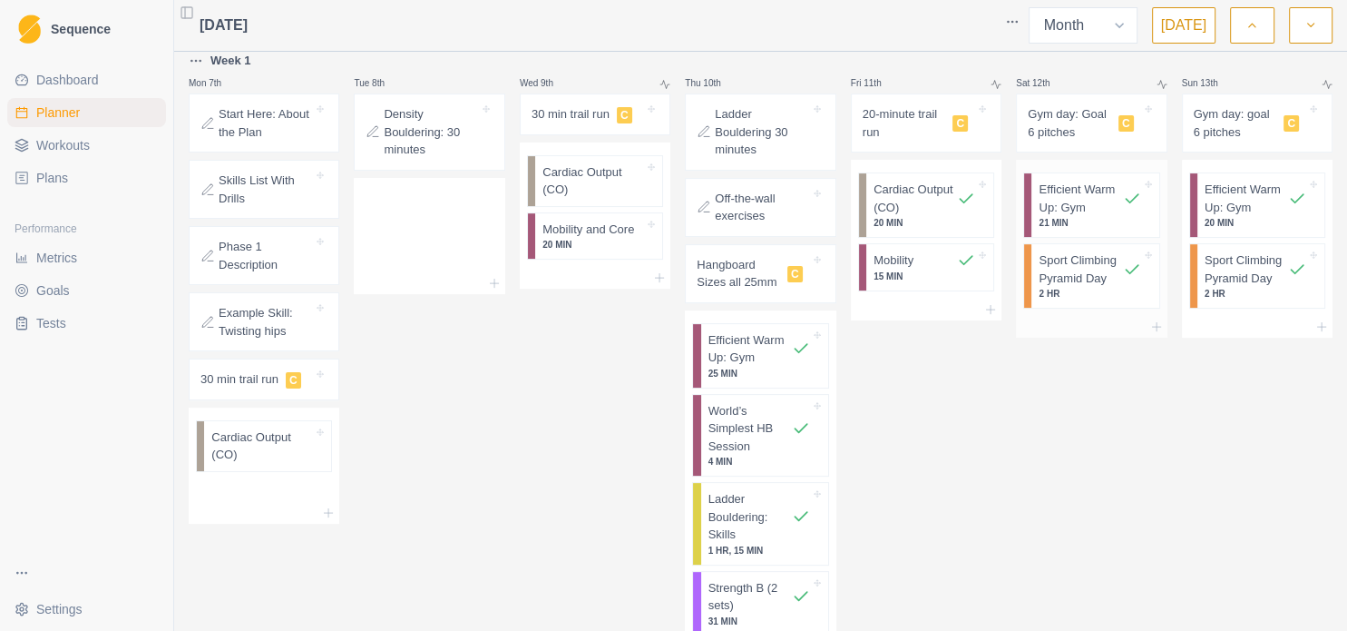
click at [1082, 271] on p "Sport Climbing Pyramid Day" at bounding box center [1080, 268] width 83 height 35
select select "8"
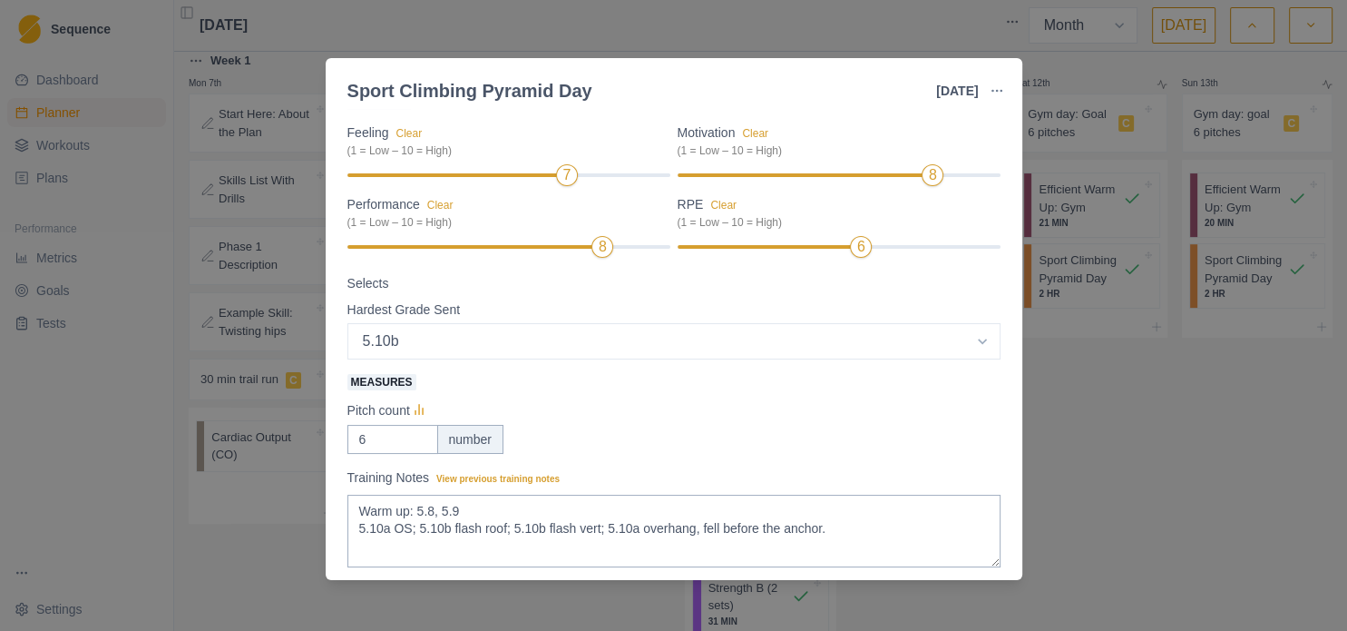
scroll to position [276, 0]
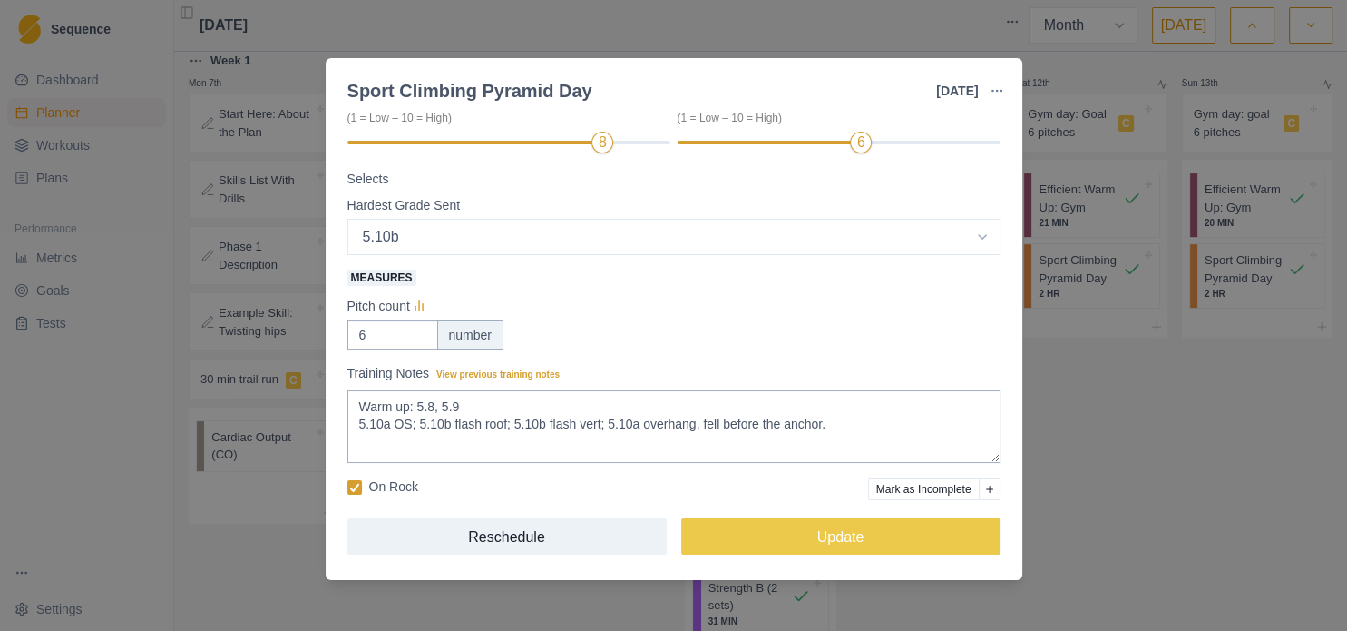
click at [1142, 466] on div "Sport Climbing Pyramid Day [DATE] Link To Goal View Workout Metrics Edit Origin…" at bounding box center [673, 315] width 1347 height 631
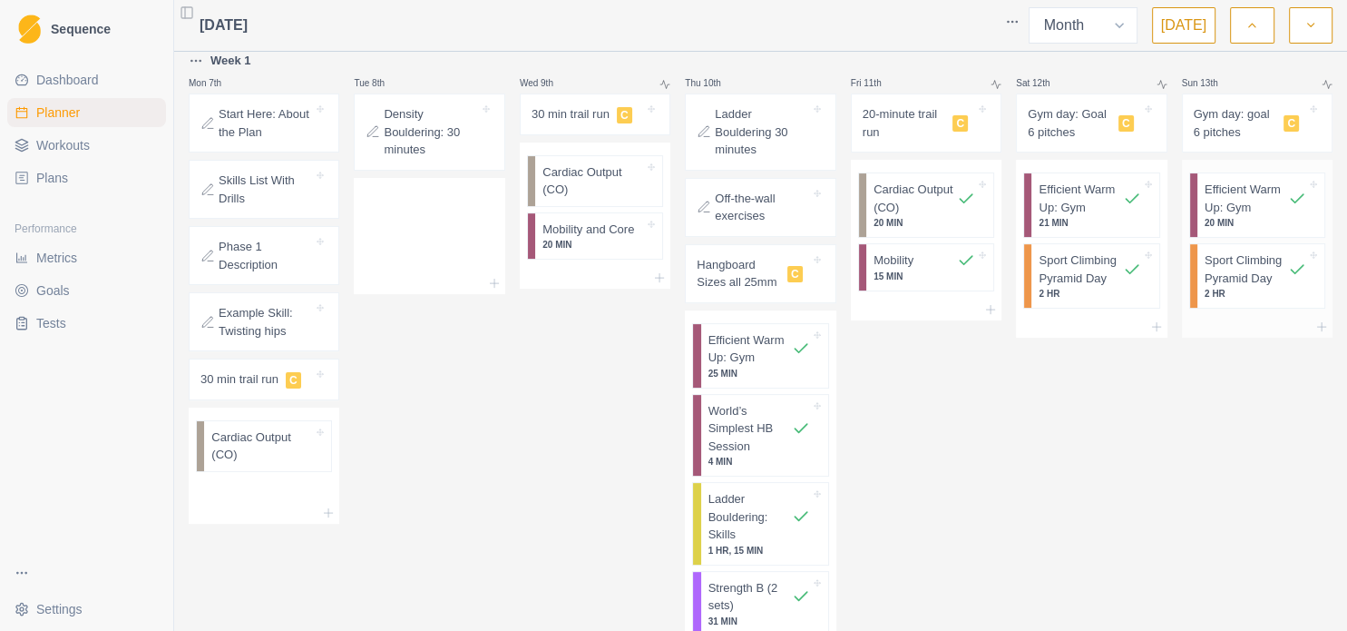
click at [1214, 278] on p "Sport Climbing Pyramid Day" at bounding box center [1246, 268] width 83 height 35
select select "7"
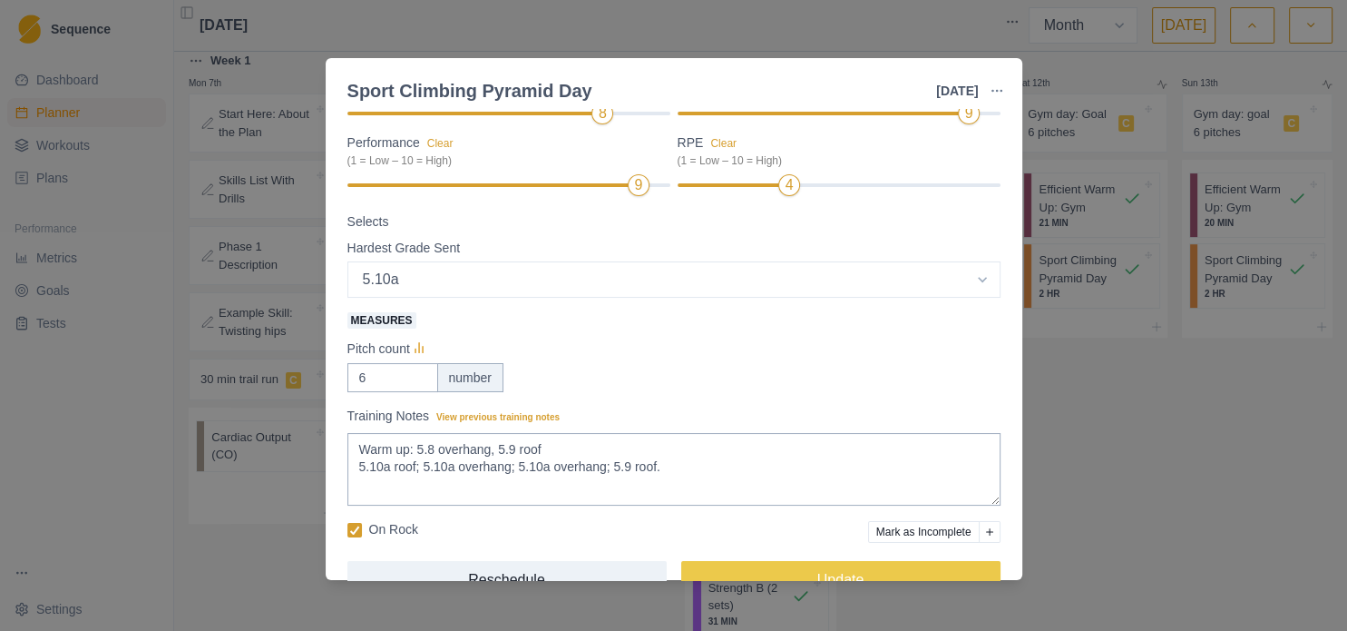
scroll to position [233, 0]
click at [1123, 510] on div "Sport Climbing Pyramid Day [DATE] Link To Goal View Workout Metrics Edit Origin…" at bounding box center [673, 315] width 1347 height 631
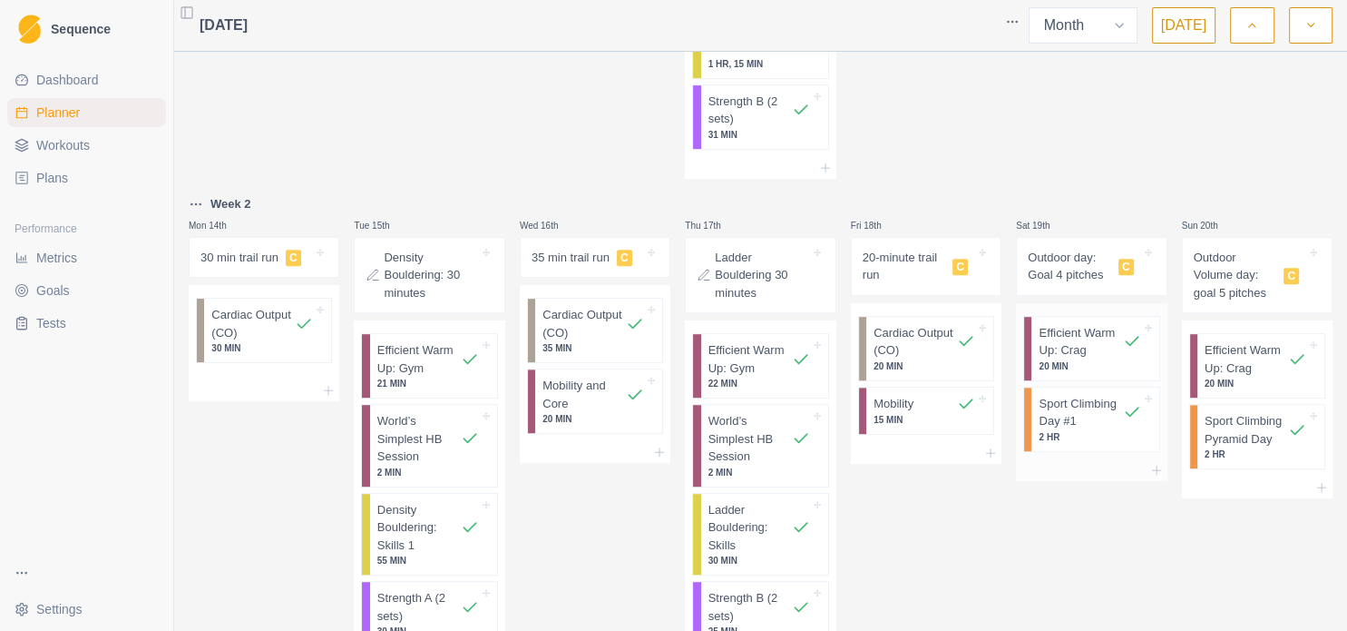
scroll to position [980, 0]
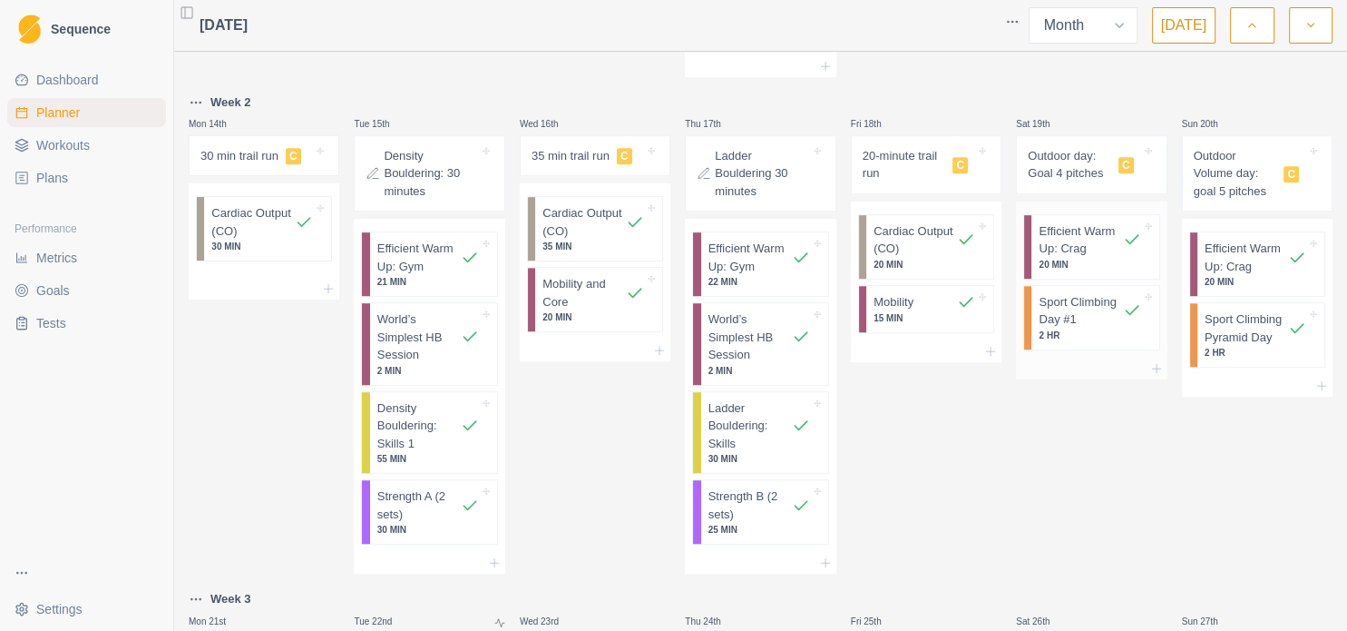
click at [1108, 321] on p "Sport Climbing Day #1" at bounding box center [1080, 310] width 83 height 35
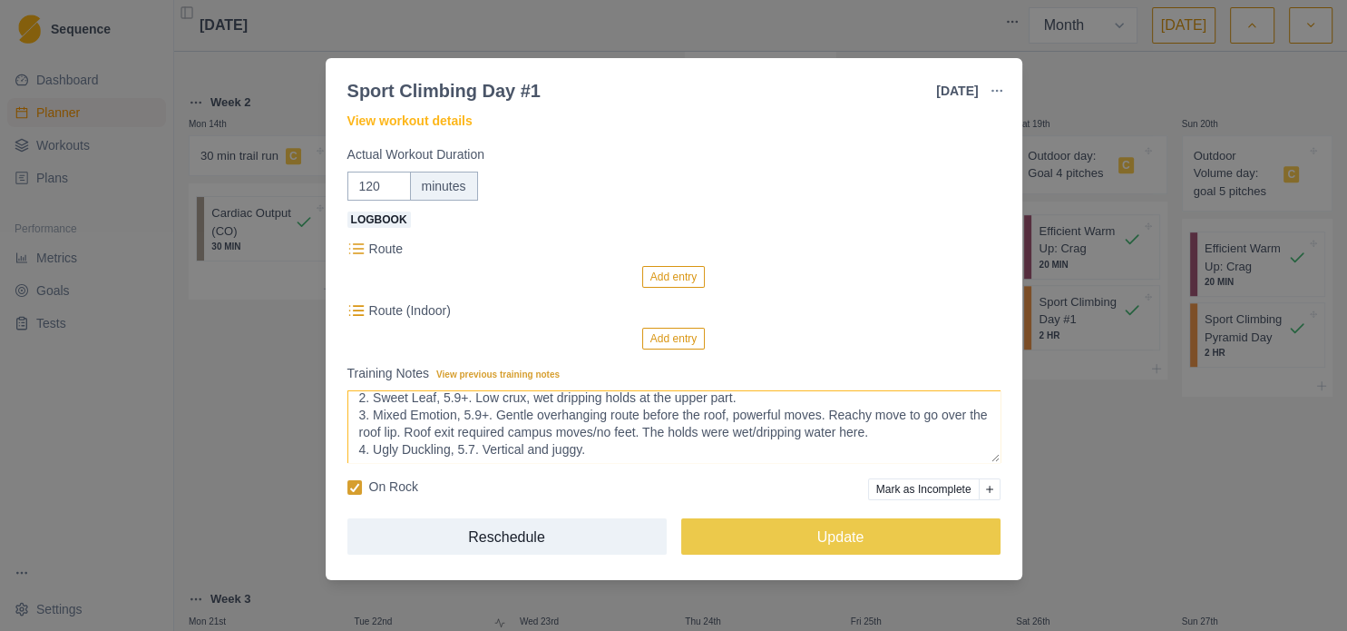
scroll to position [50, 0]
drag, startPoint x: 1119, startPoint y: 452, endPoint x: 1176, endPoint y: 414, distance: 68.7
click at [1119, 453] on div "Sport Climbing Day #1 [DATE] Link To Goal View Workout Metrics Edit Original Wo…" at bounding box center [673, 315] width 1347 height 631
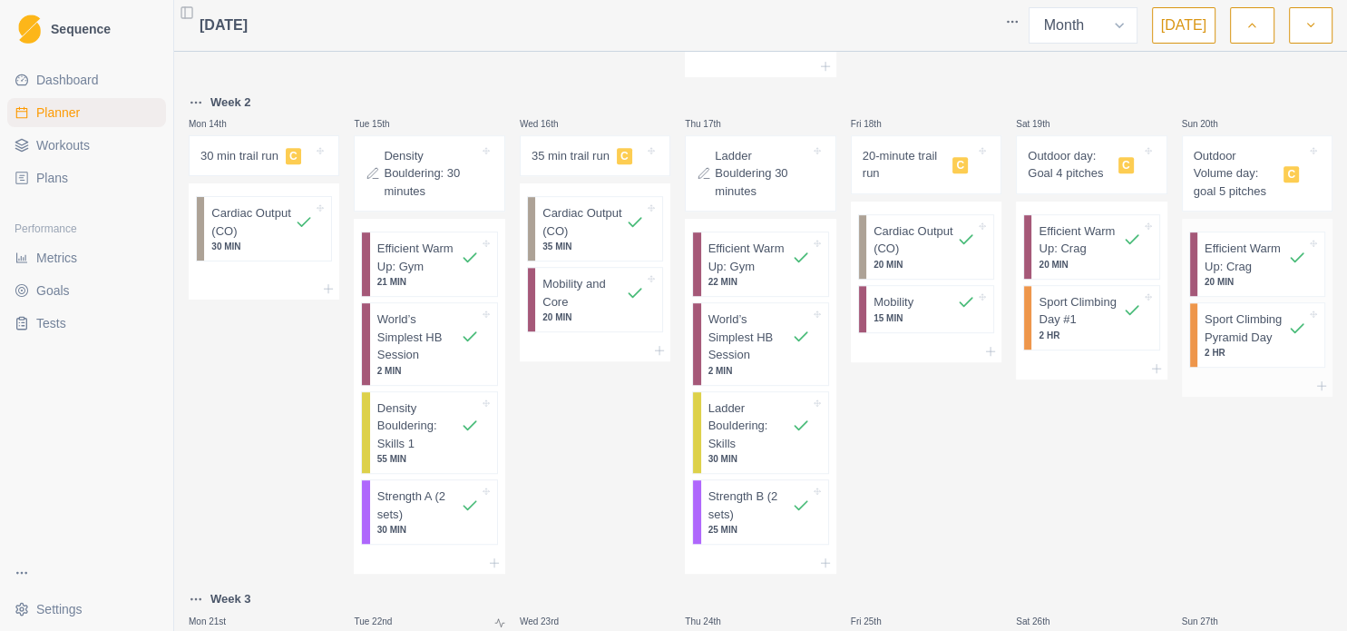
click at [1249, 331] on p "Sport Climbing Pyramid Day" at bounding box center [1246, 327] width 83 height 35
select select "7"
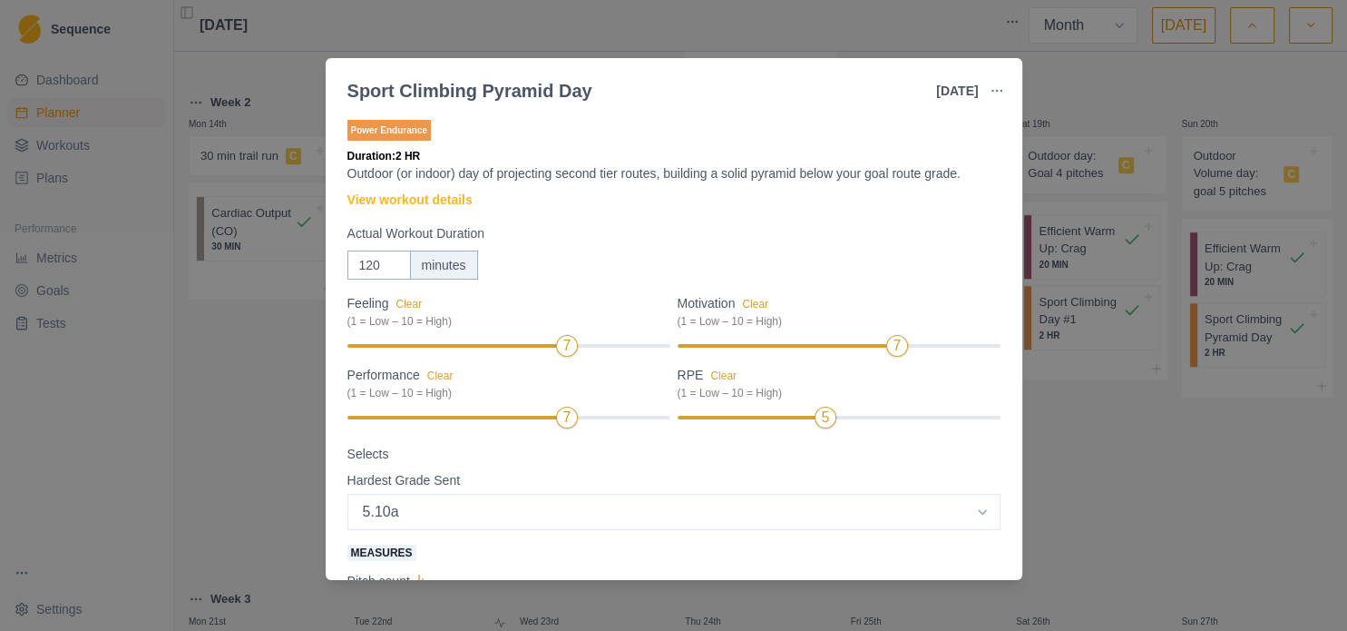
scroll to position [276, 0]
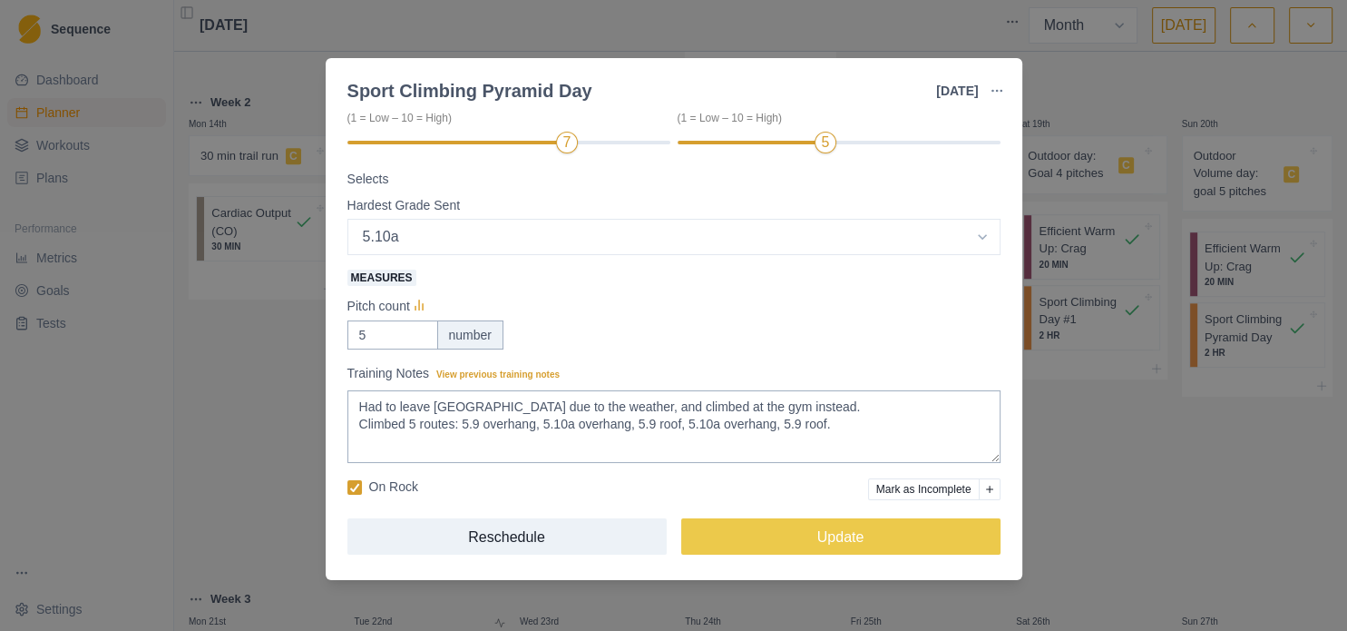
click at [1115, 476] on div "Sport Climbing Pyramid Day [DATE] Link To Goal View Workout Metrics Edit Origin…" at bounding box center [673, 315] width 1347 height 631
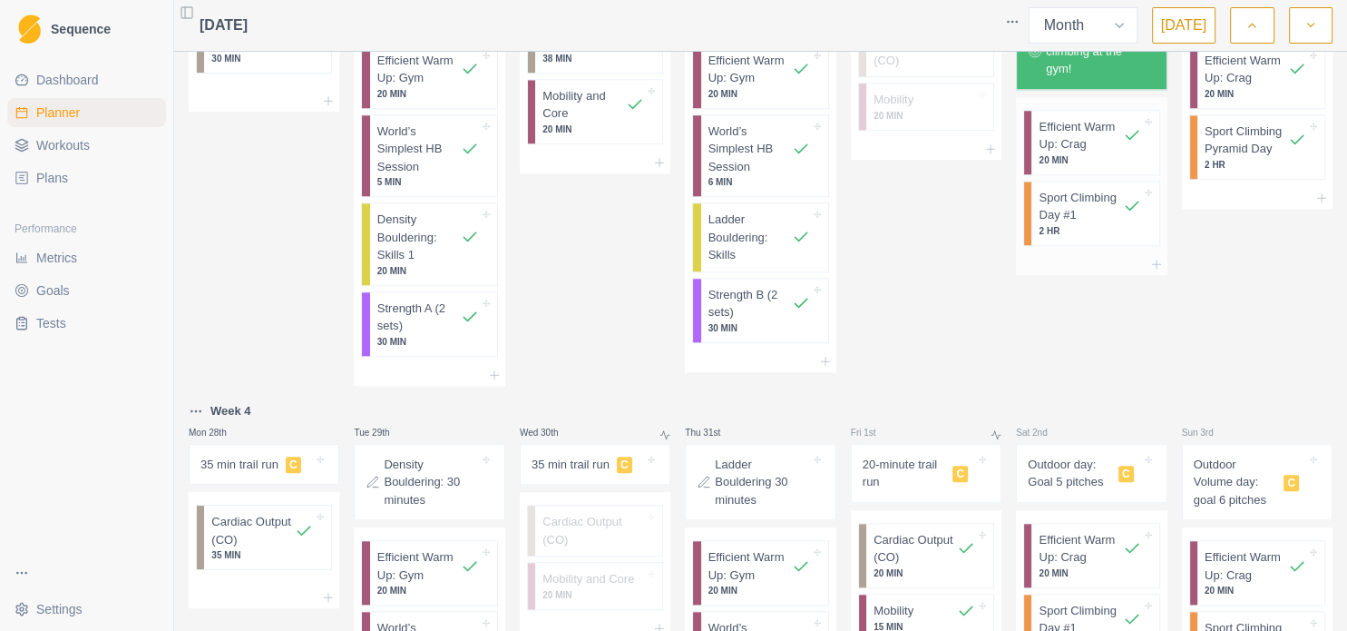
scroll to position [1568, 0]
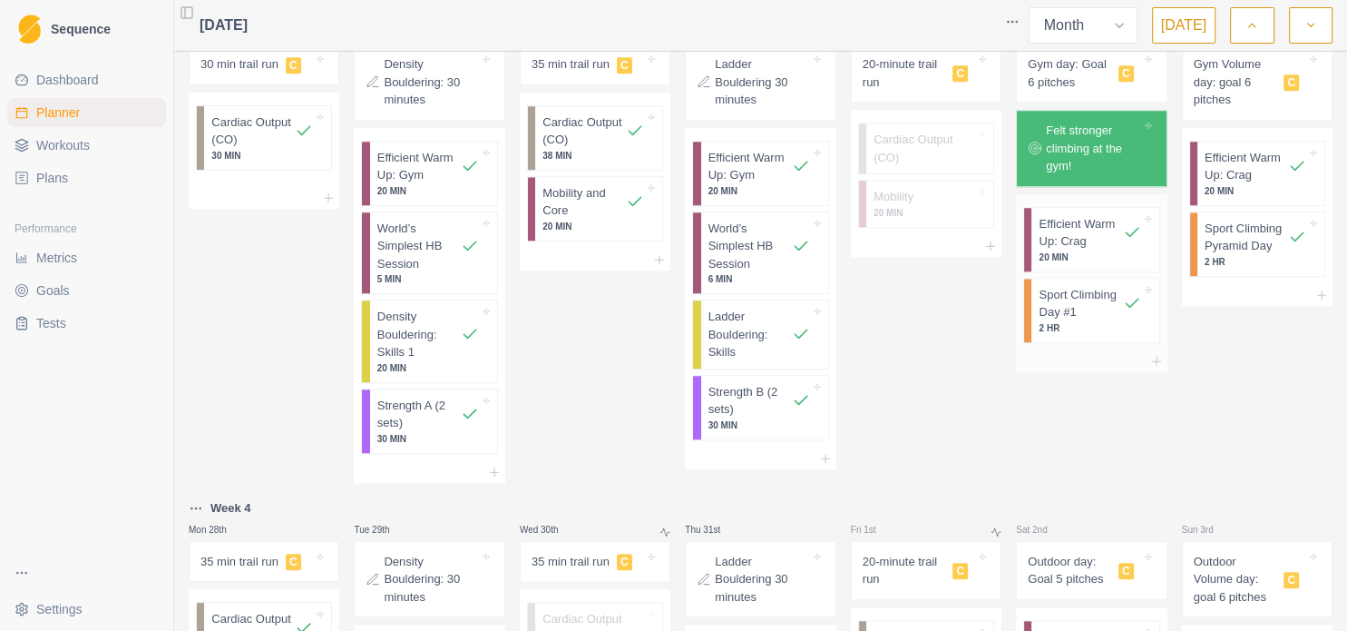
click at [1072, 310] on p "Sport Climbing Day #1" at bounding box center [1080, 303] width 83 height 35
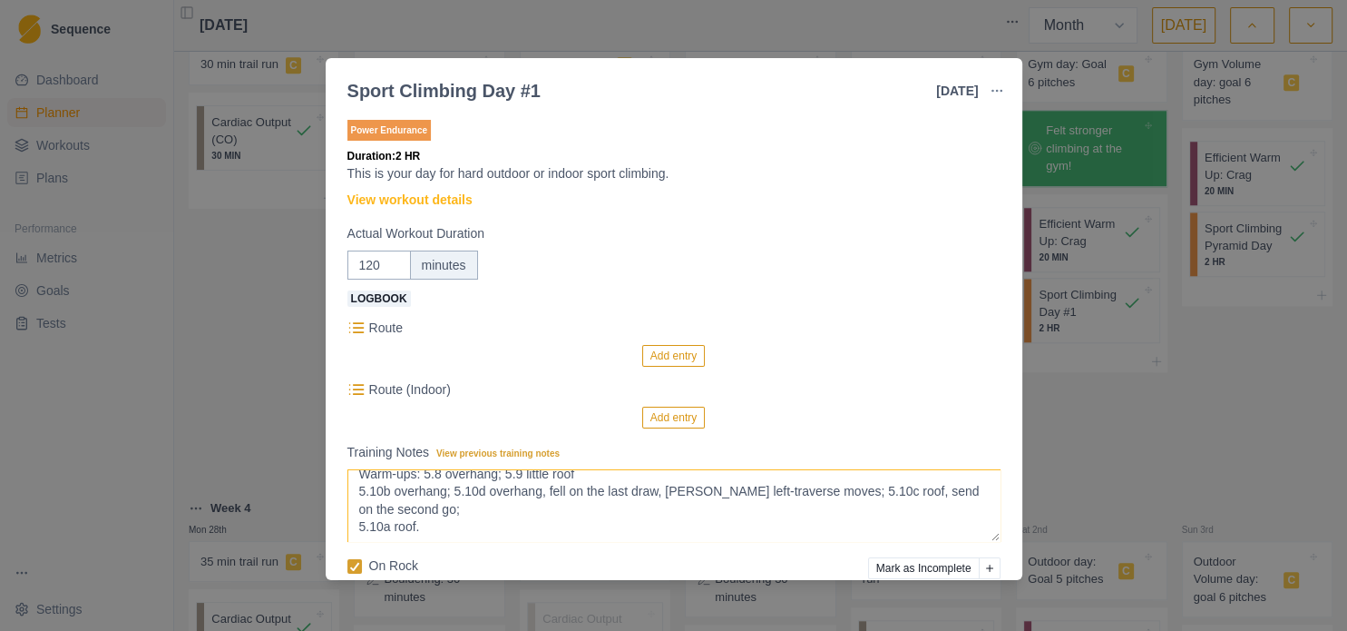
scroll to position [14, 0]
click at [1132, 448] on div "Sport Climbing Day #1 [DATE] Link To Goal View Workout Metrics Edit Original Wo…" at bounding box center [673, 315] width 1347 height 631
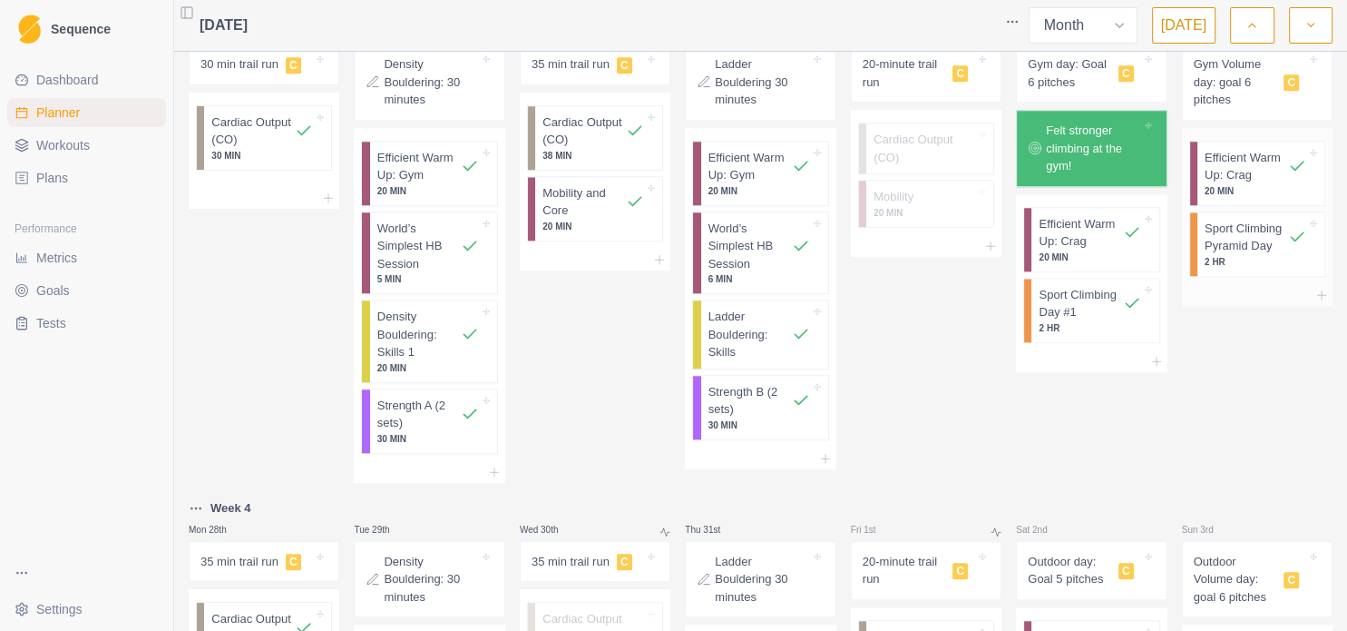
click at [1233, 255] on p "2 HR" at bounding box center [1256, 262] width 102 height 14
select select "7"
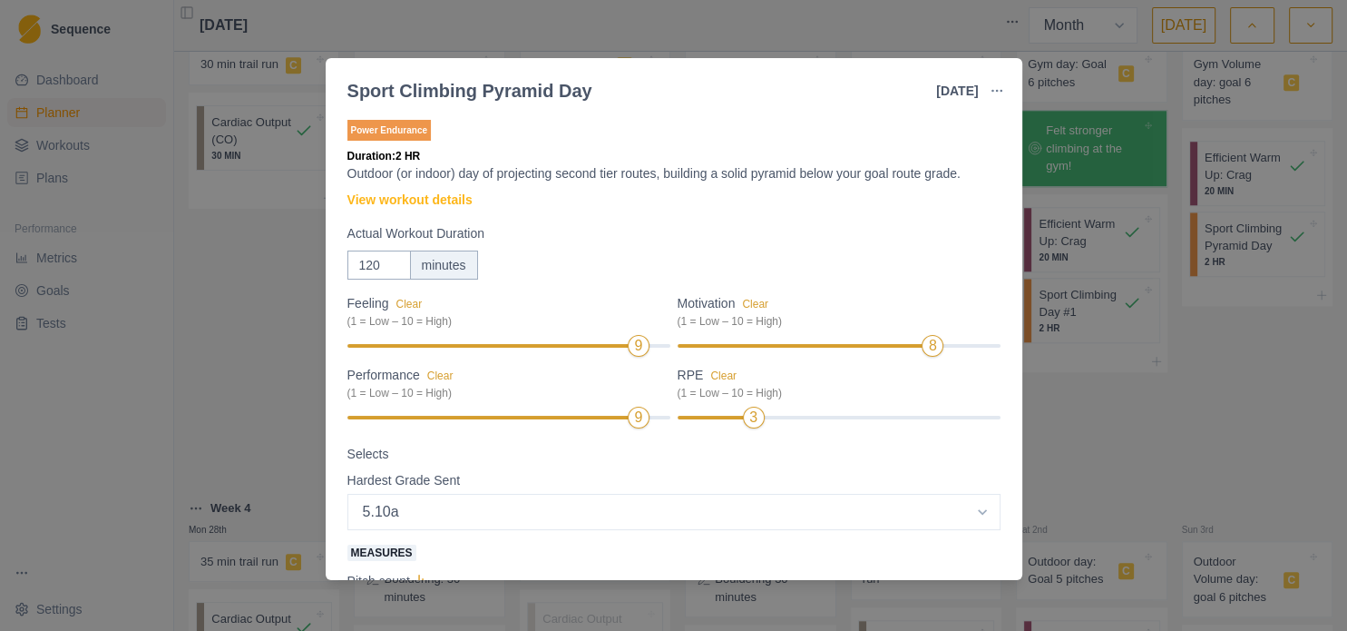
click at [1004, 531] on div "Power Endurance Duration: 2 HR Outdoor (or indoor) day of projecting second tie…" at bounding box center [674, 344] width 697 height 471
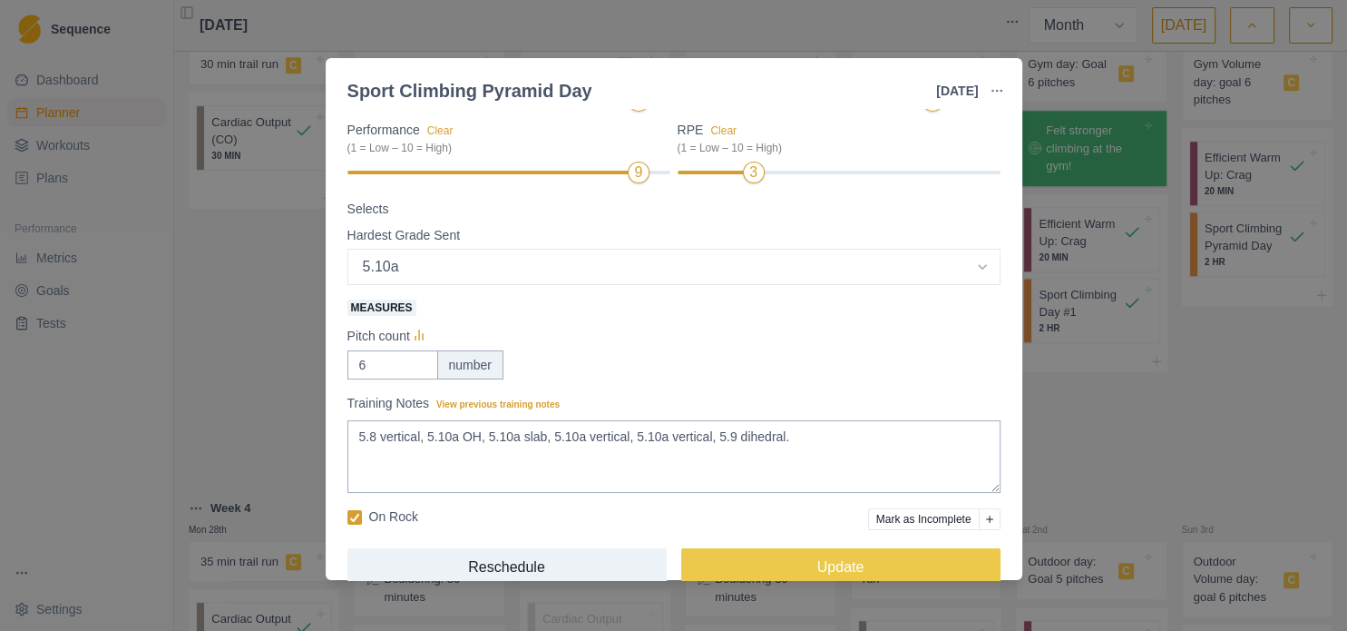
scroll to position [276, 0]
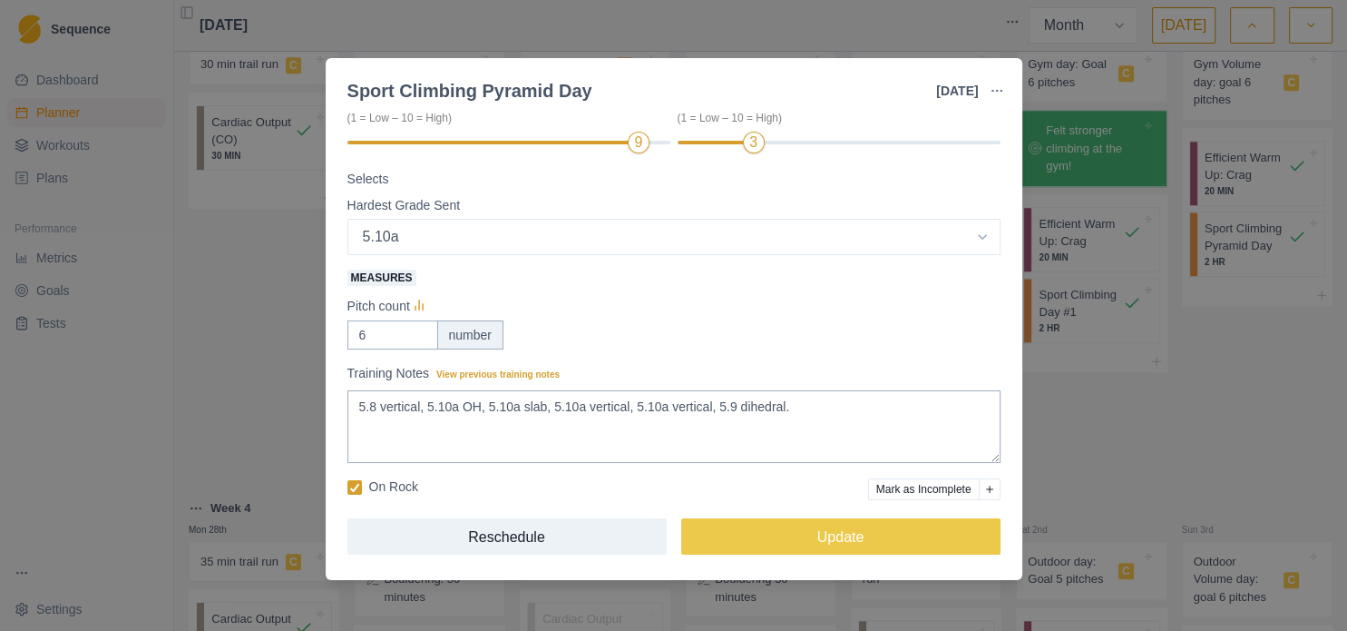
click at [1269, 439] on div "Sport Climbing Pyramid Day [DATE] Link To Goal View Workout Metrics Edit Origin…" at bounding box center [673, 315] width 1347 height 631
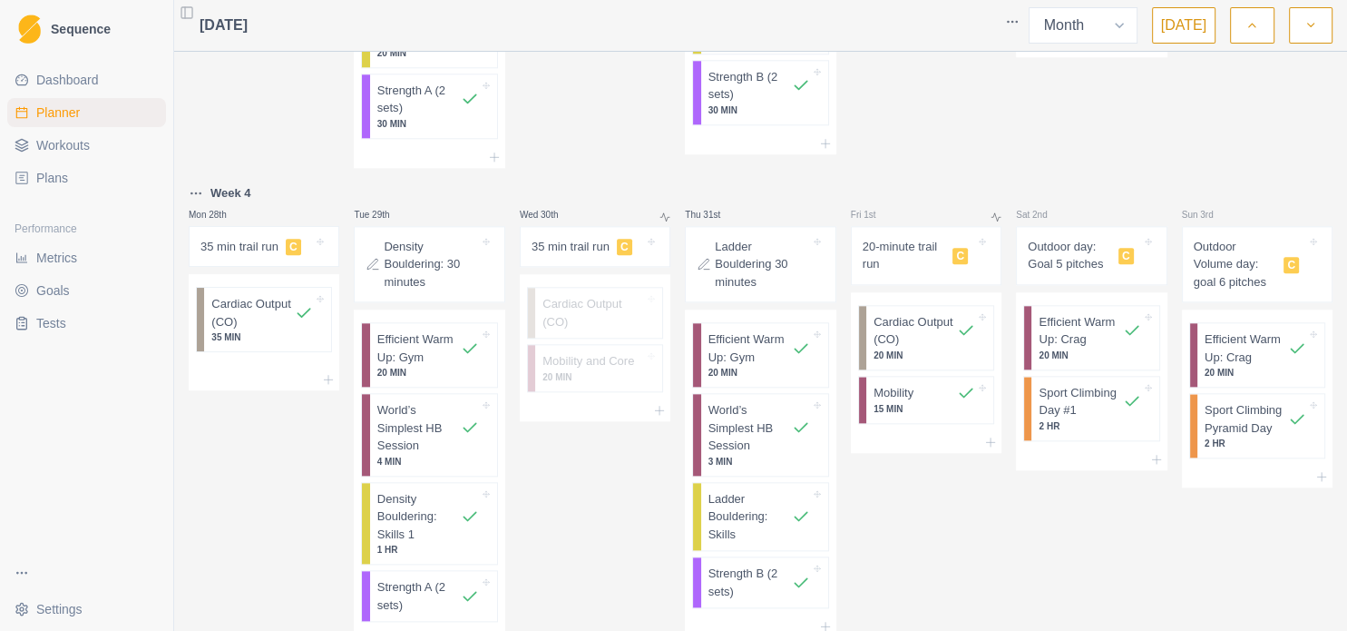
scroll to position [1944, 0]
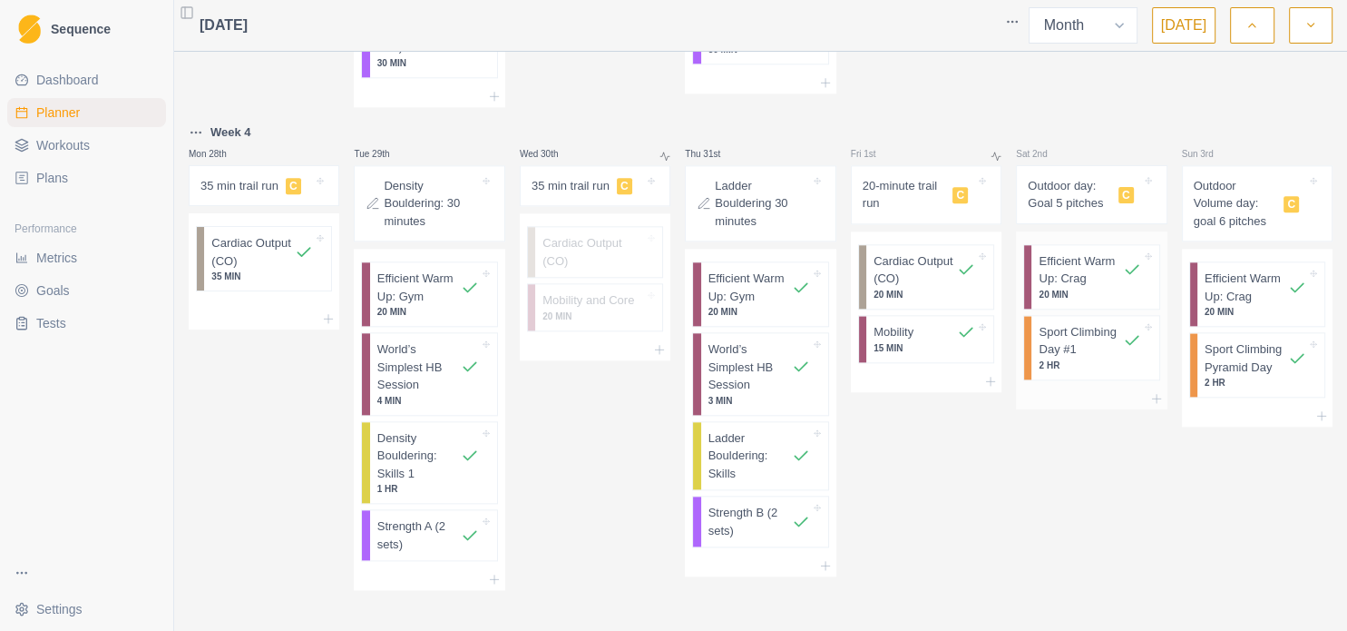
click at [1075, 358] on p "2 HR" at bounding box center [1090, 365] width 102 height 14
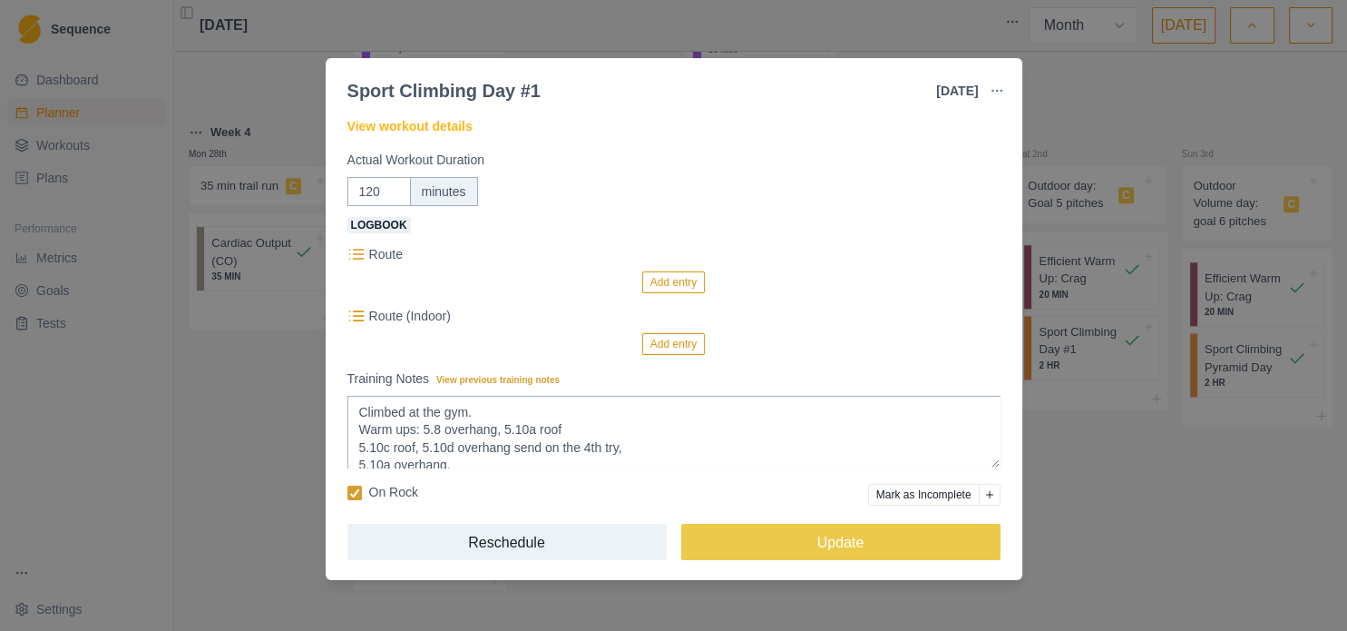
scroll to position [81, 0]
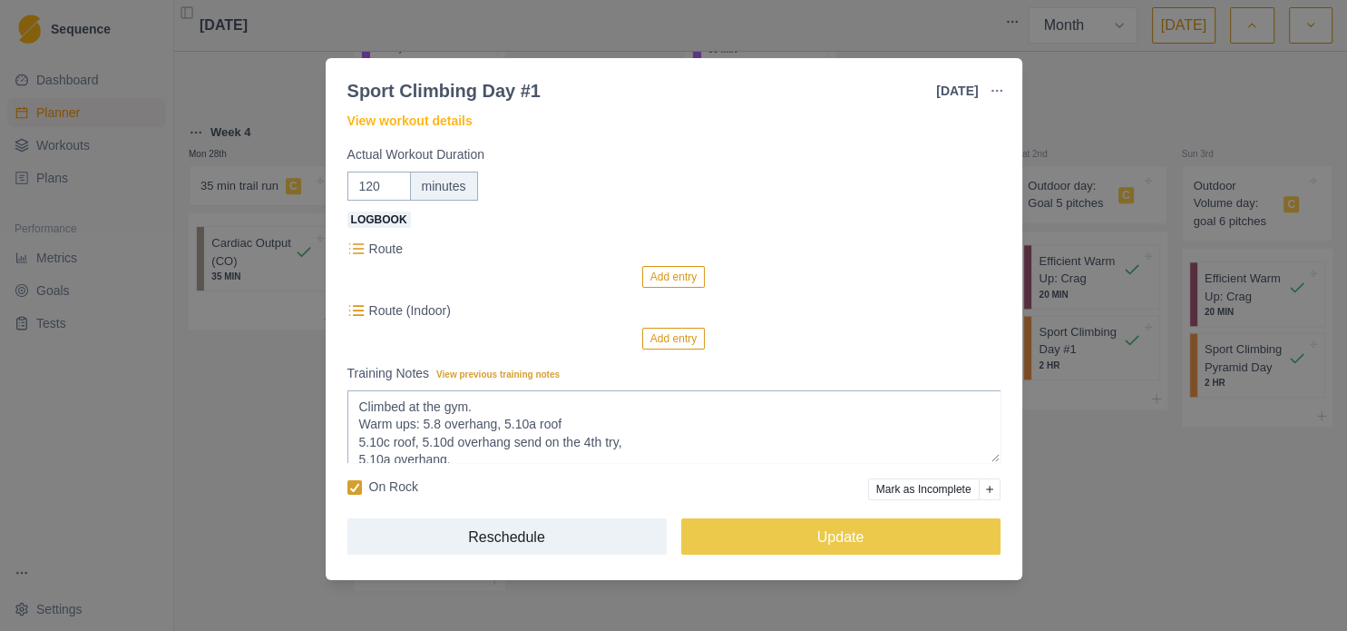
click at [1142, 527] on div "Sport Climbing Day #1 [DATE] Link To Goal View Workout Metrics Edit Original Wo…" at bounding box center [673, 315] width 1347 height 631
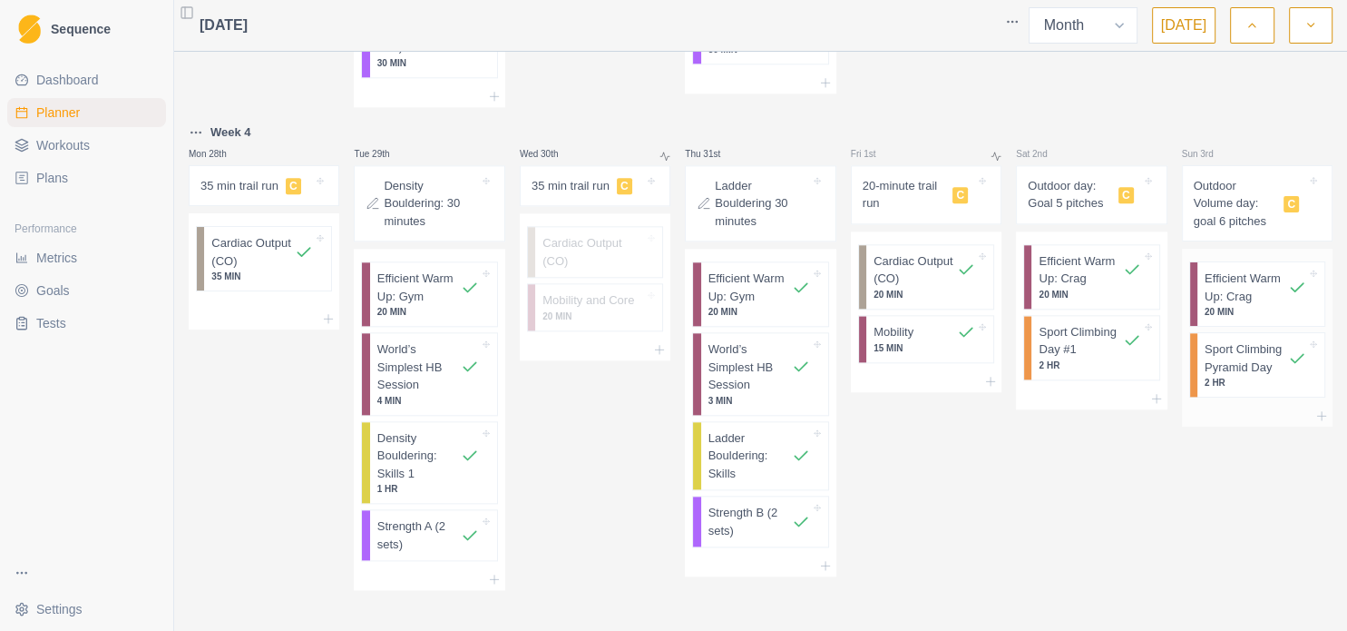
click at [1229, 348] on p "Sport Climbing Pyramid Day" at bounding box center [1246, 357] width 83 height 35
select select "8"
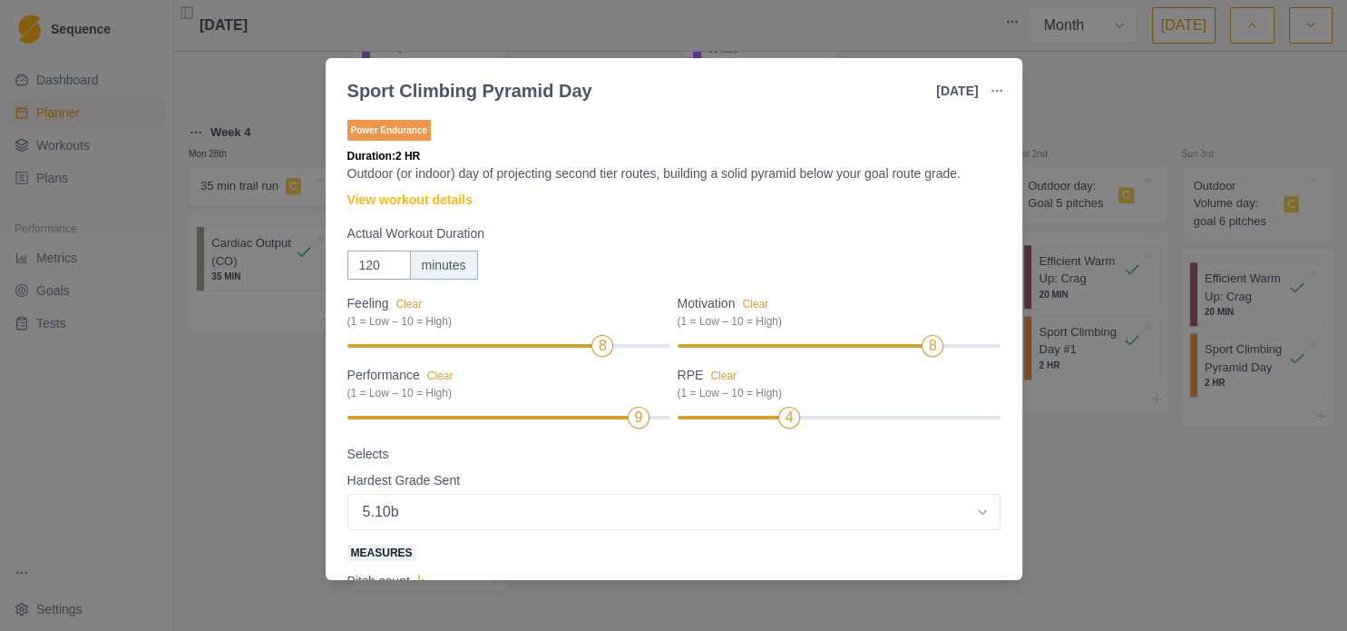
scroll to position [276, 0]
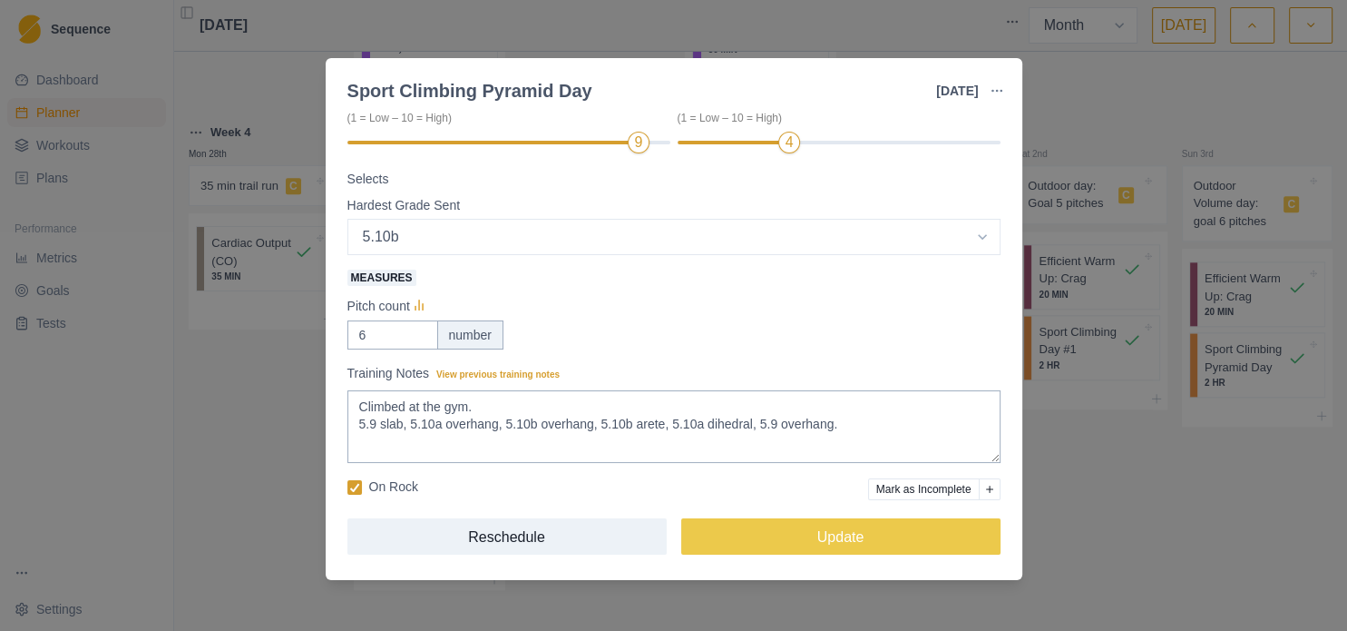
click at [1119, 527] on div "Sport Climbing Pyramid Day [DATE] Link To Goal View Workout Metrics Edit Origin…" at bounding box center [673, 315] width 1347 height 631
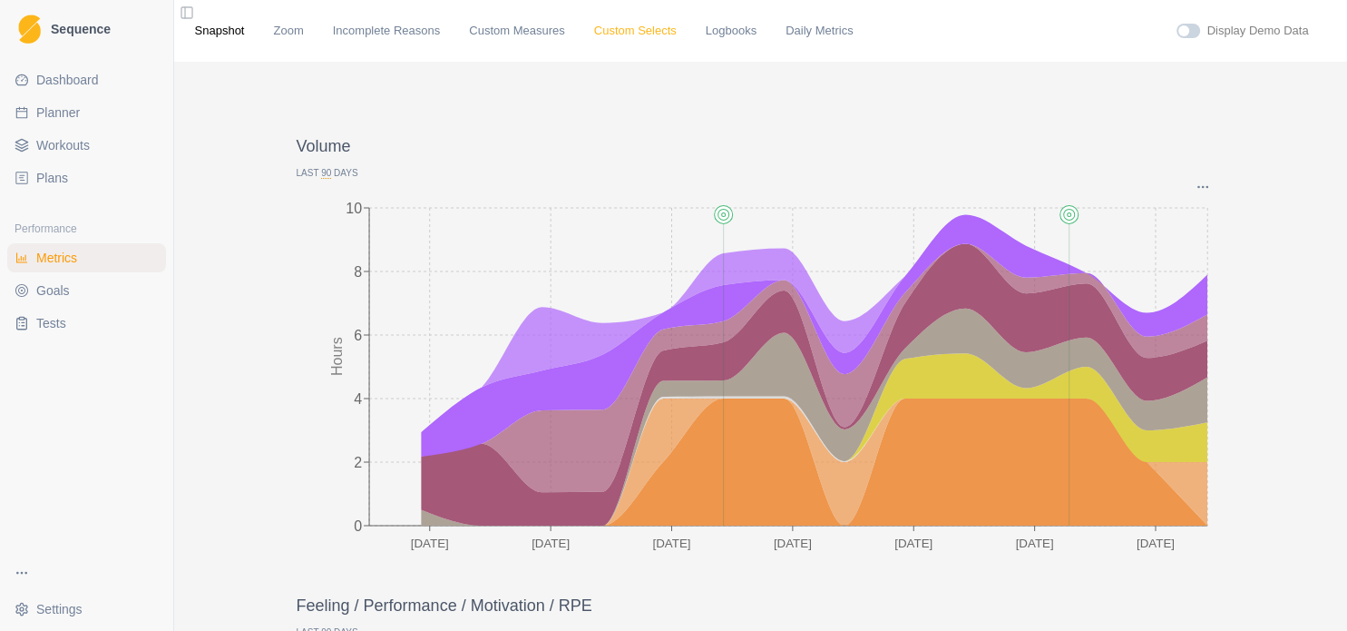
click at [597, 28] on link "Custom Selects" at bounding box center [635, 31] width 83 height 18
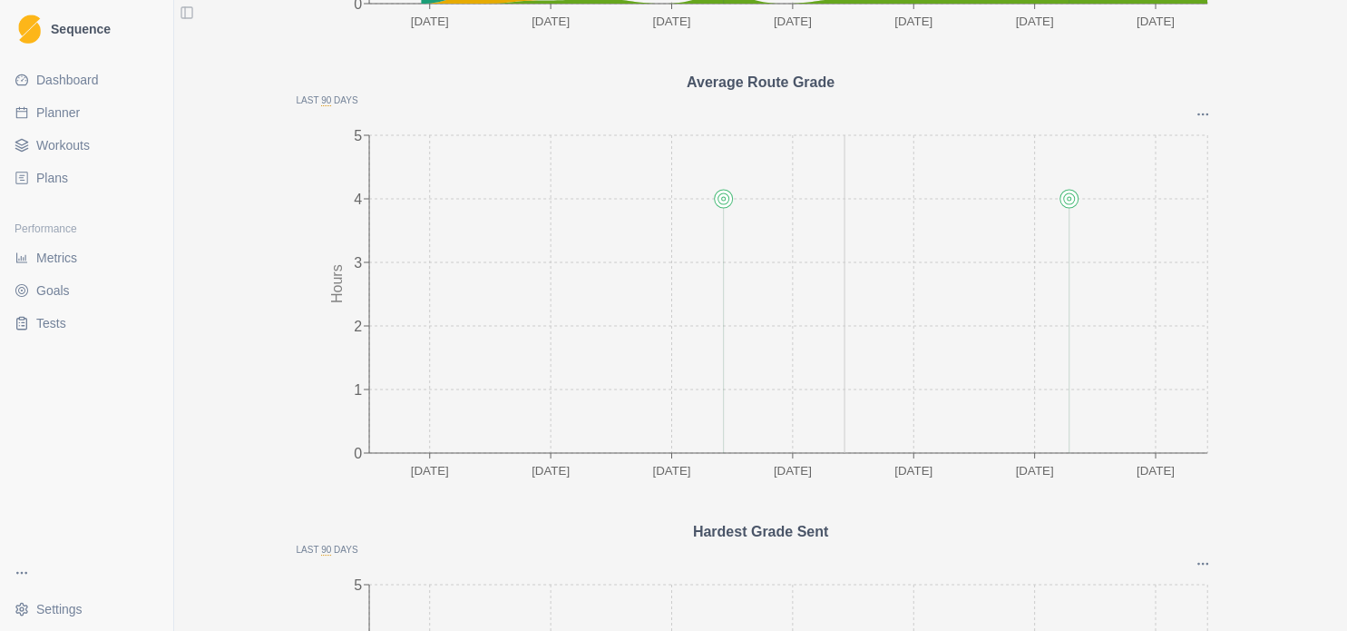
scroll to position [1500, 0]
